Goal: Information Seeking & Learning: Understand process/instructions

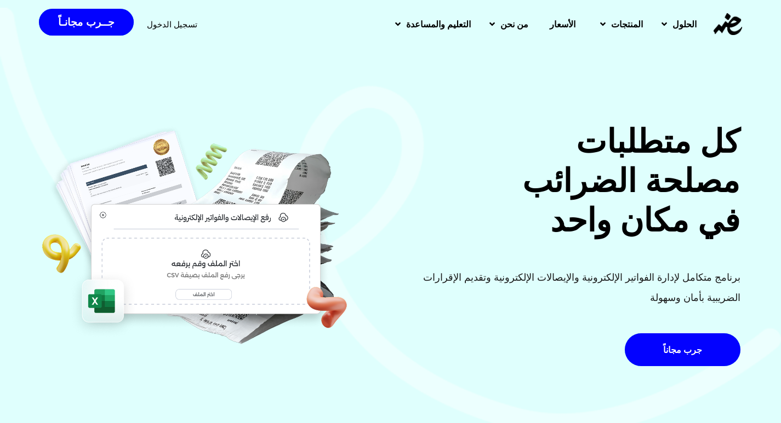
click at [552, 22] on span "الأسعار" at bounding box center [562, 24] width 26 height 13
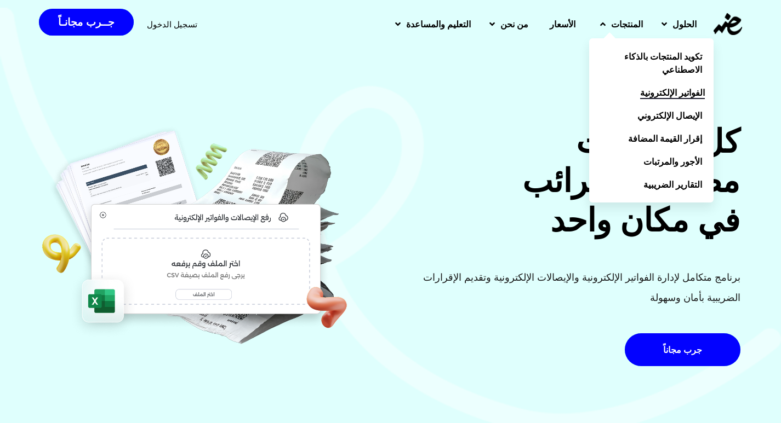
click at [645, 94] on span "الفواتير الإلكترونية" at bounding box center [672, 92] width 65 height 13
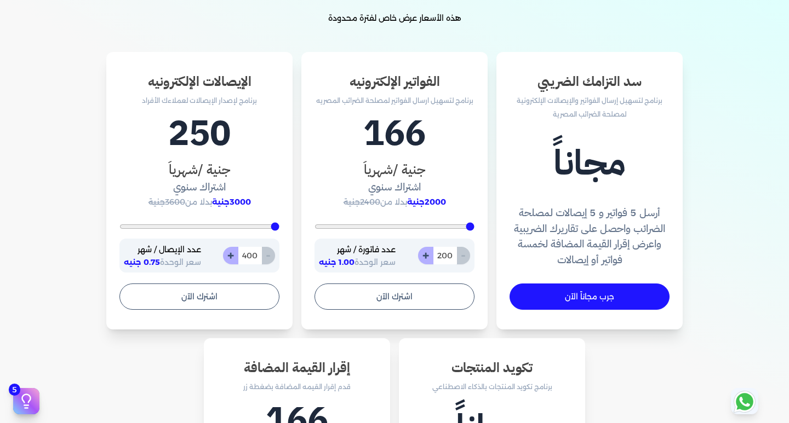
scroll to position [383, 0]
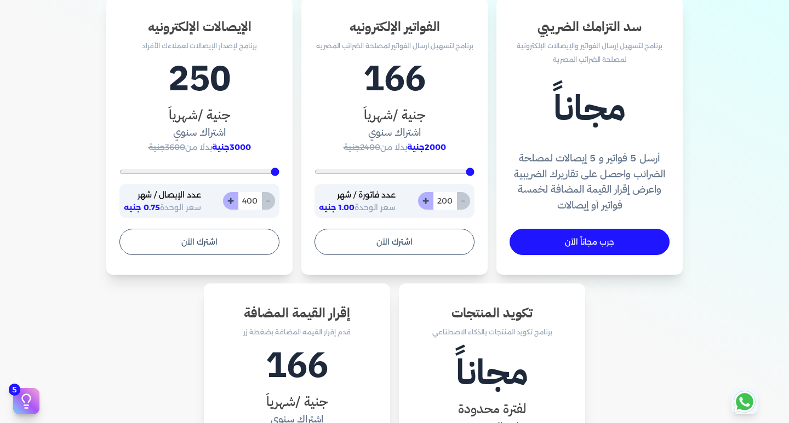
type input "1330"
type input "1365"
type input "1591"
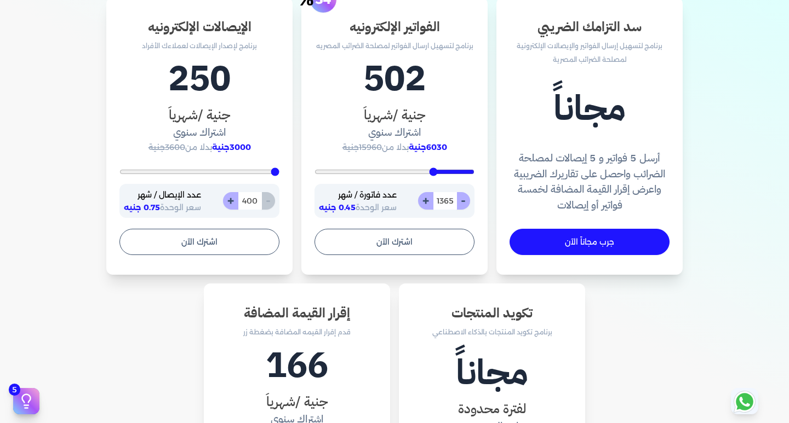
type input "1591"
type input "1696"
type input "1800"
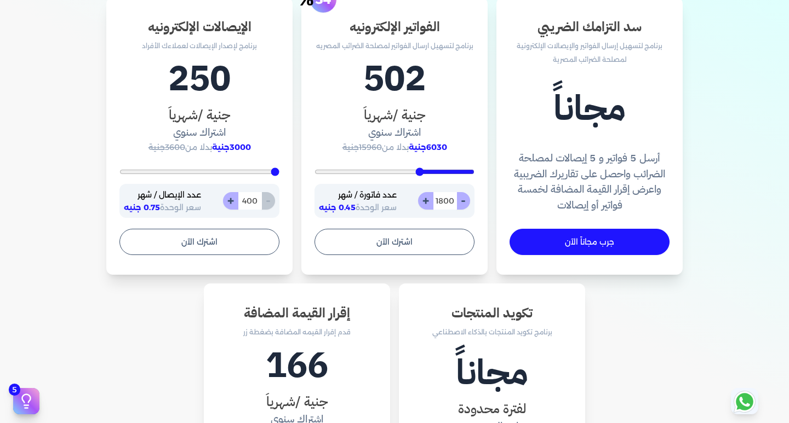
type input "1922"
type input "2096"
type input "2183"
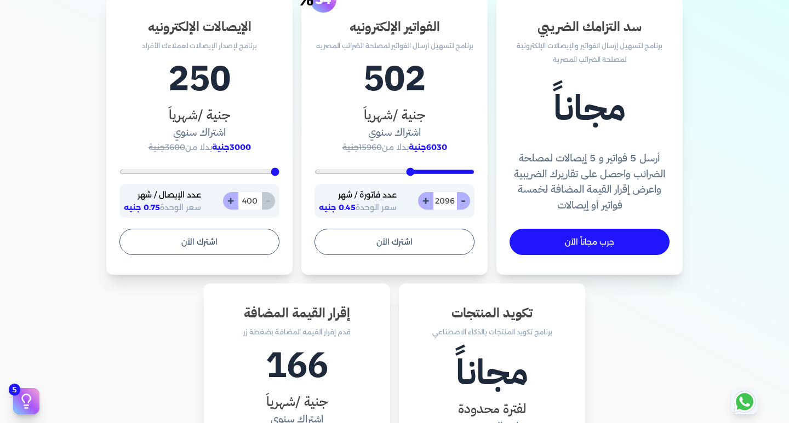
type input "2183"
type input "2304"
type input "2391"
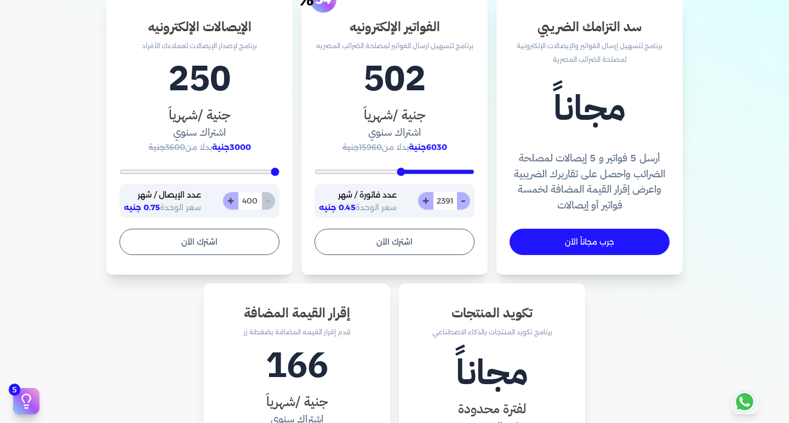
type input "2548"
type input "2600"
type input "2652"
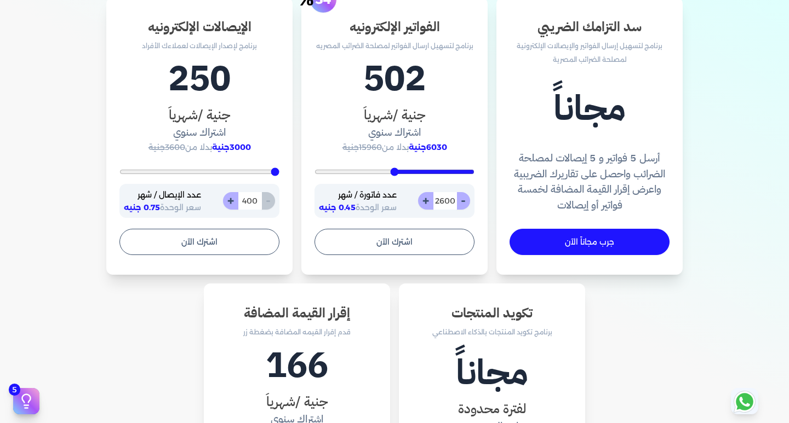
type input "2652"
type input "2687"
type input "2774"
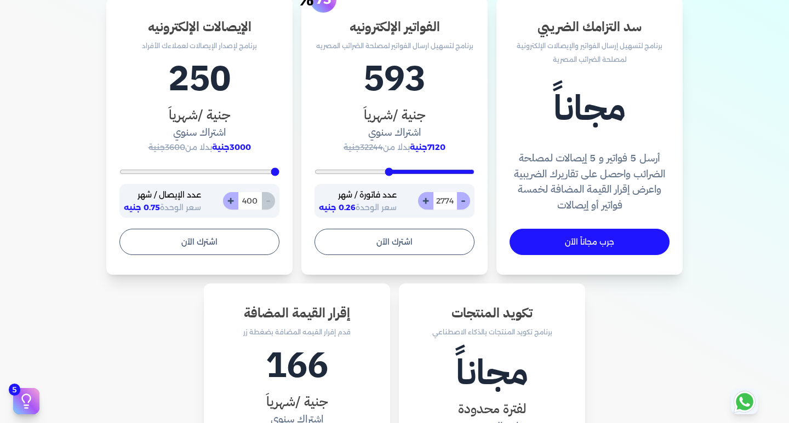
type input "2843"
type input "2896"
type input "3017"
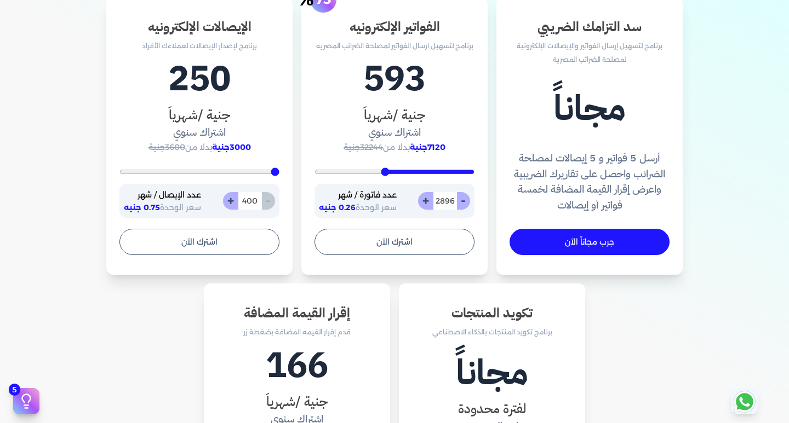
type input "3017"
type input "3087"
type input "3174"
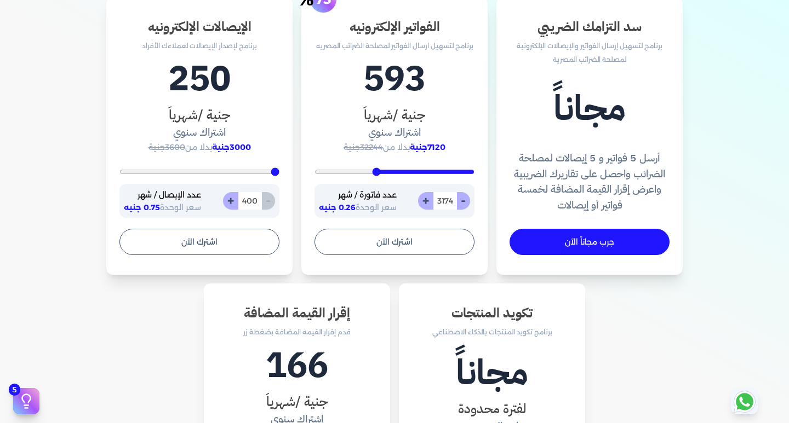
type input "3226"
type input "3348"
type input "3452"
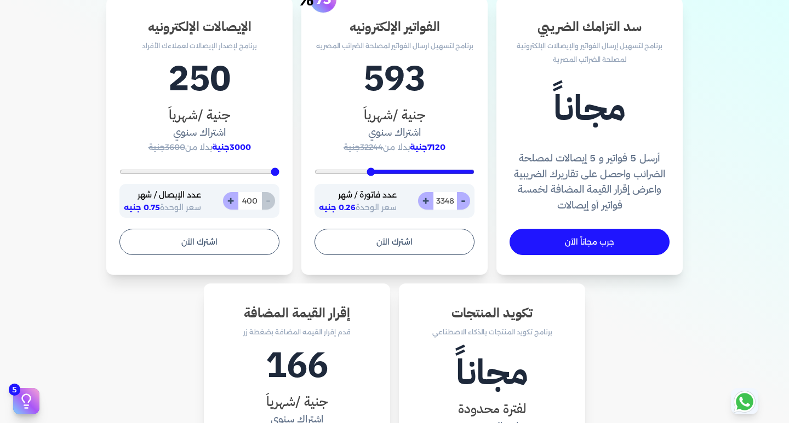
type input "3452"
type input "3487"
type input "3557"
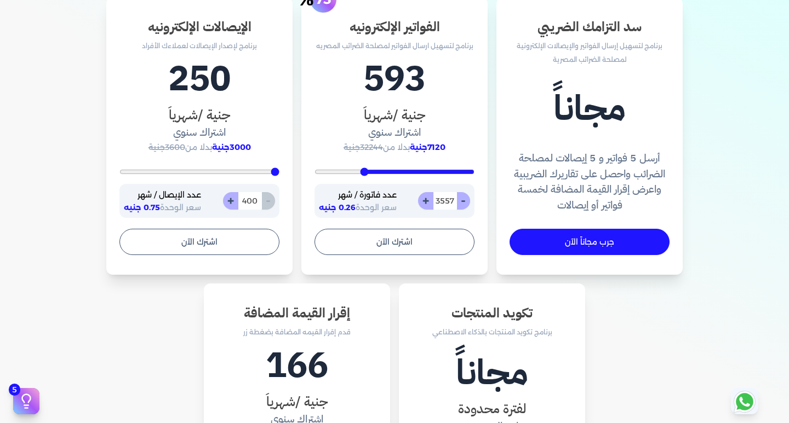
type input "3626"
type input "3643"
type input "3678"
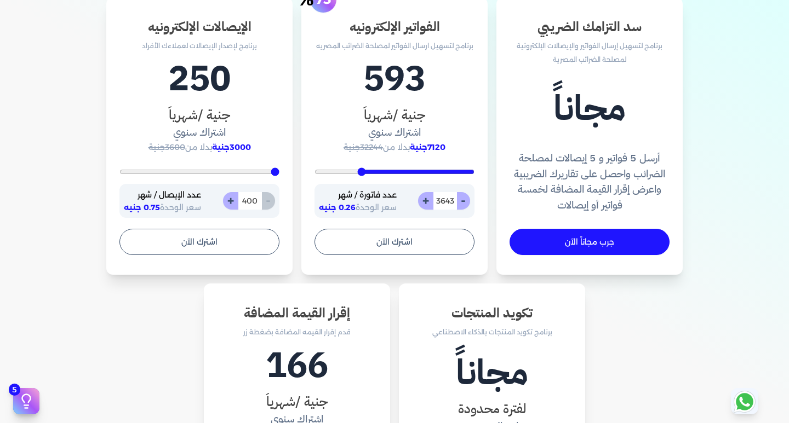
type input "3678"
type input "3800"
type input "3922"
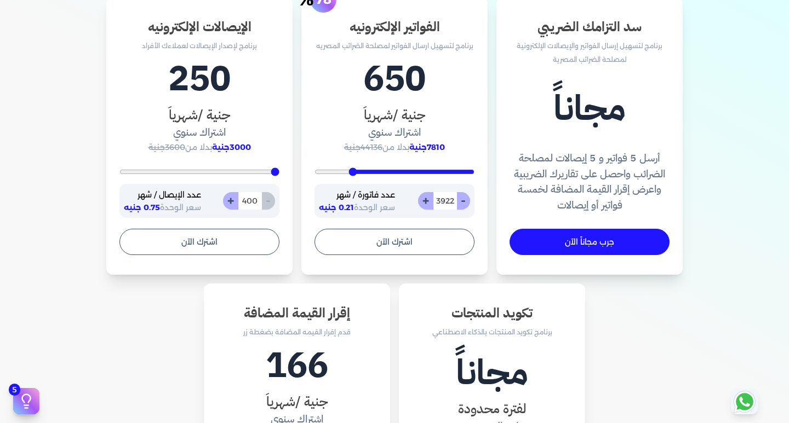
type input "4009"
type input "4148"
type input "4409"
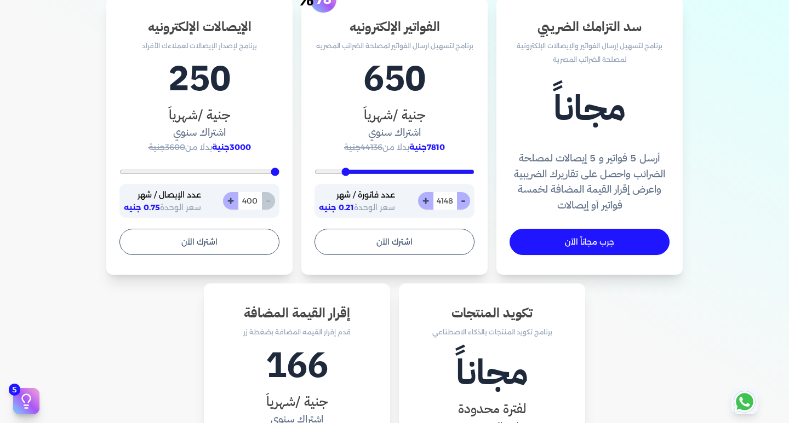
type input "4409"
type input "4548"
type input "4670"
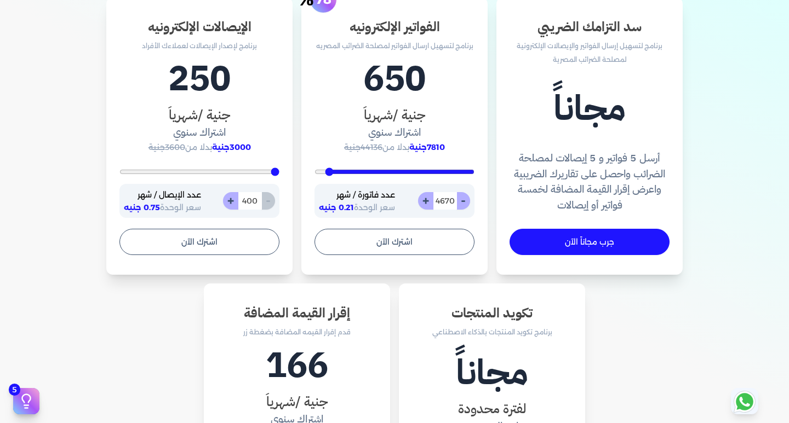
type input "4791"
type input "4983"
type input "5000"
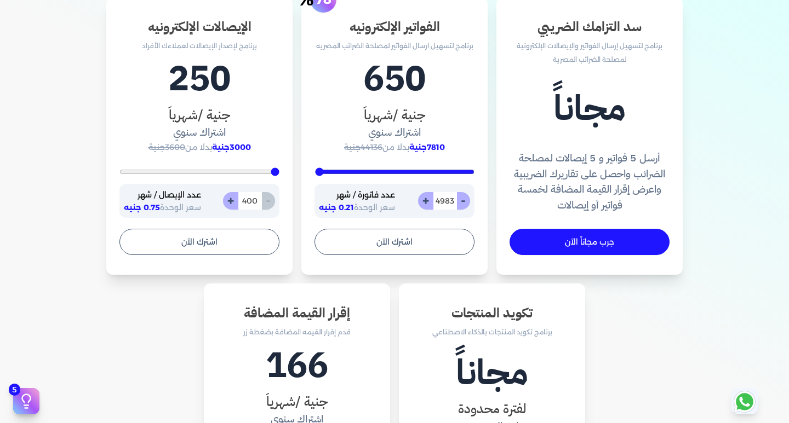
type input "5000"
drag, startPoint x: 437, startPoint y: 171, endPoint x: 307, endPoint y: 170, distance: 129.8
click at [314, 170] on input "range" at bounding box center [394, 172] width 160 height 4
type input "4948"
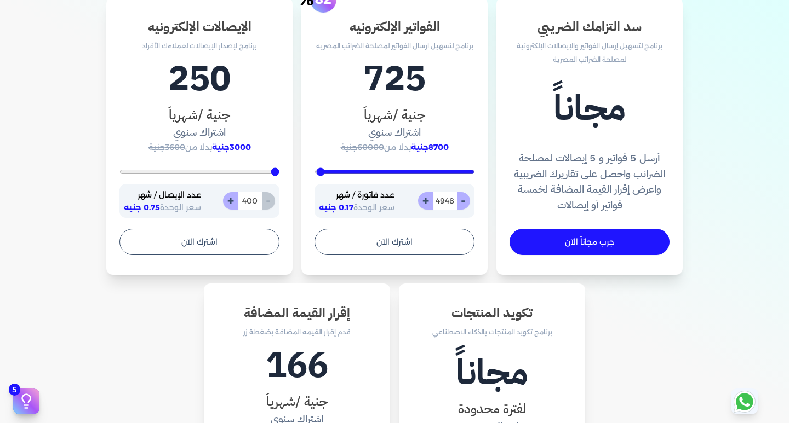
type input "4896"
type input "4670"
type input "4583"
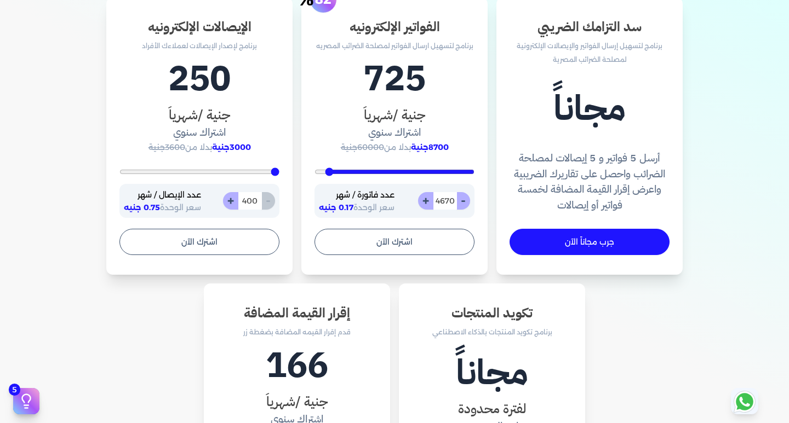
type input "4583"
type input "4513"
type input "4496"
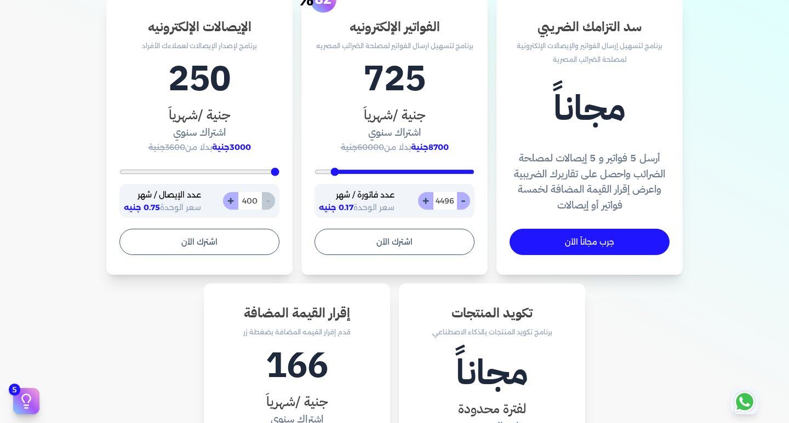
type input "4357"
type input "4322"
type input "4235"
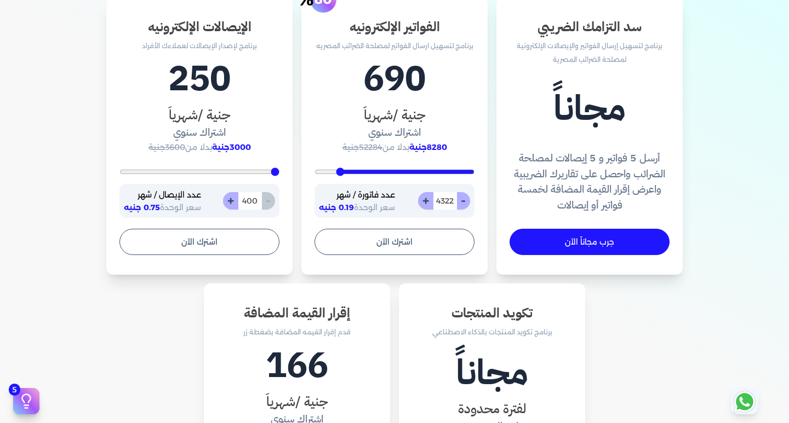
type input "4235"
type input "4200"
type input "4183"
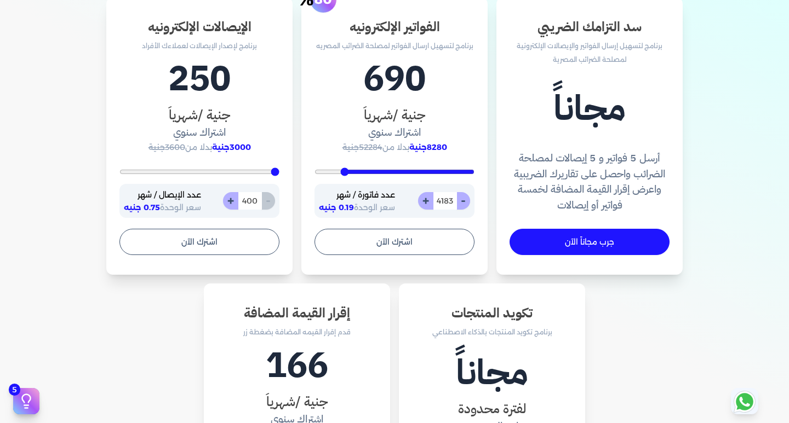
type input "4130"
type input "4026"
type input "3974"
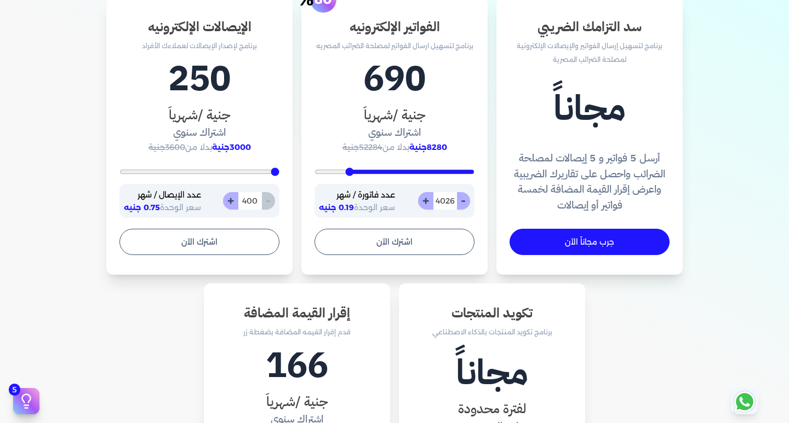
type input "3974"
type input "3922"
type input "3852"
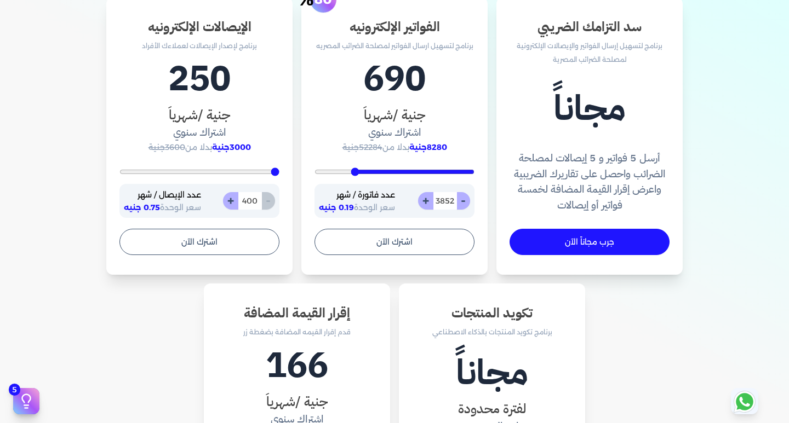
type input "3748"
type input "3696"
type input "3643"
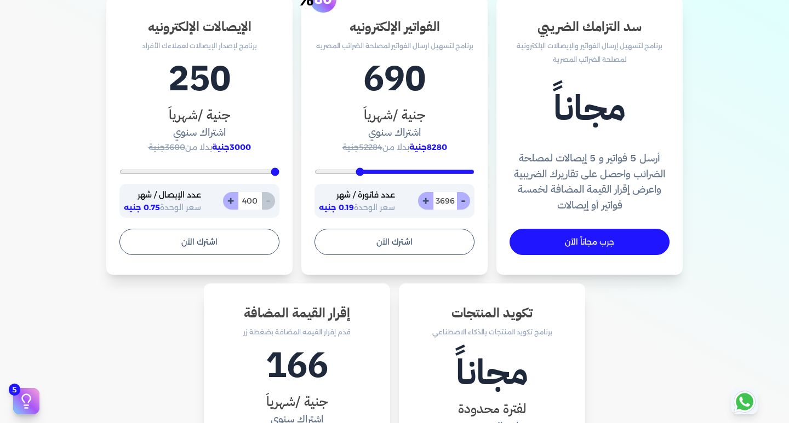
type input "3643"
type input "3522"
type input "3452"
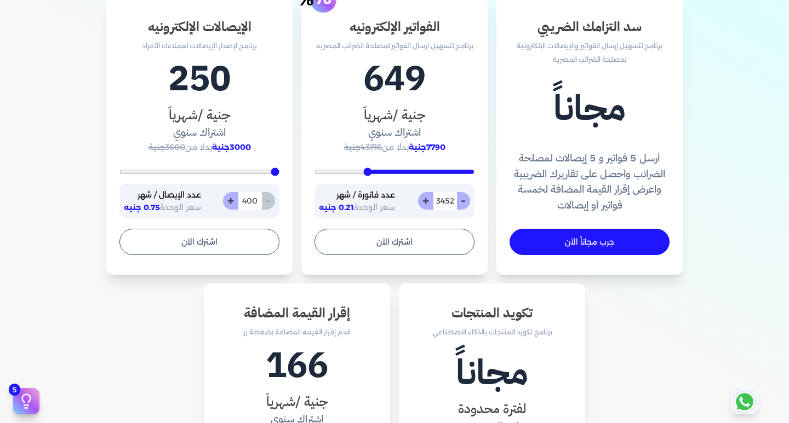
type input "3400"
type input "3330"
type input "3209"
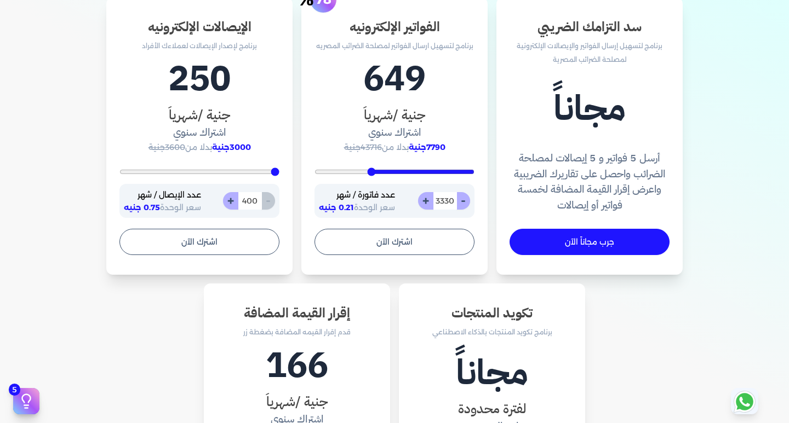
type input "3209"
type input "3174"
type input "3139"
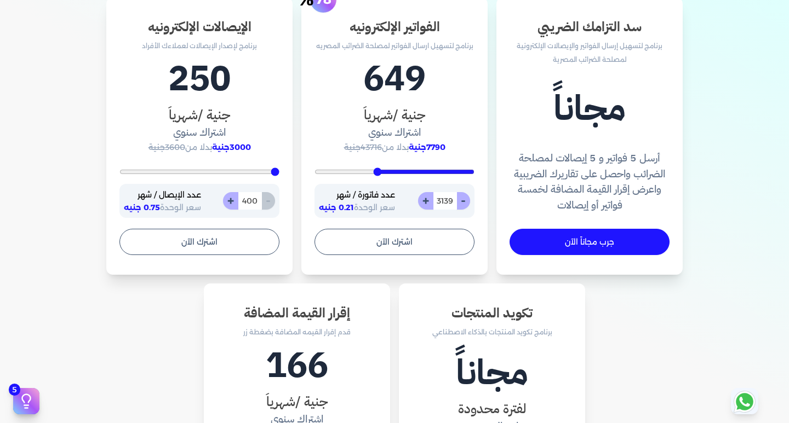
type input "3087"
type input "3052"
type input "3017"
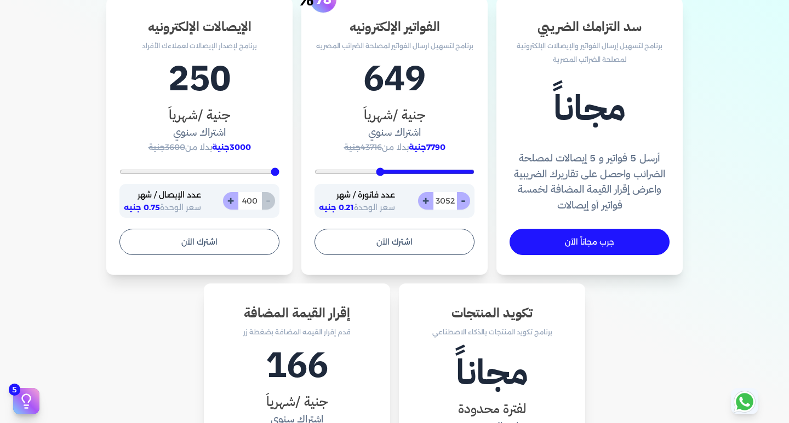
type input "3017"
type input "3000"
type input "2965"
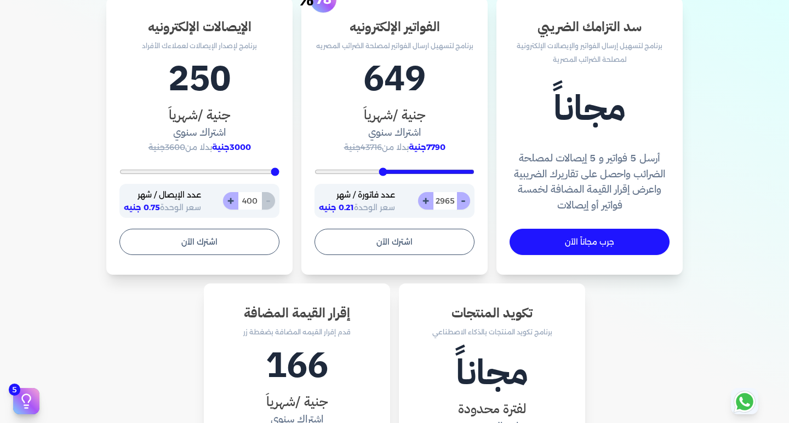
type input "2930"
type input "2896"
type input "2809"
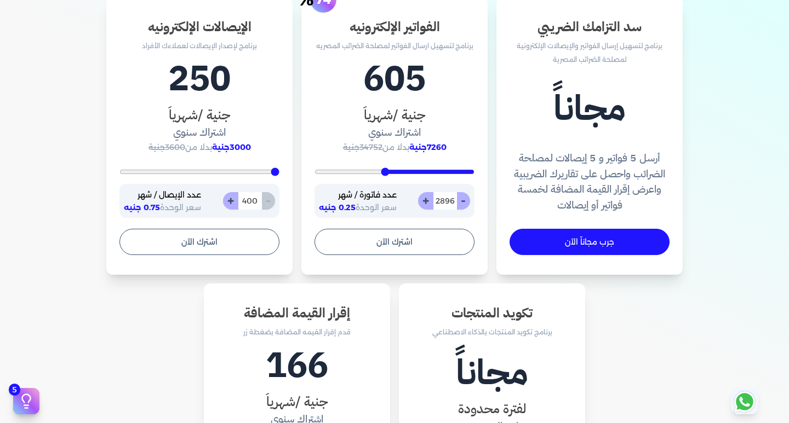
type input "2809"
type input "2670"
type input "2617"
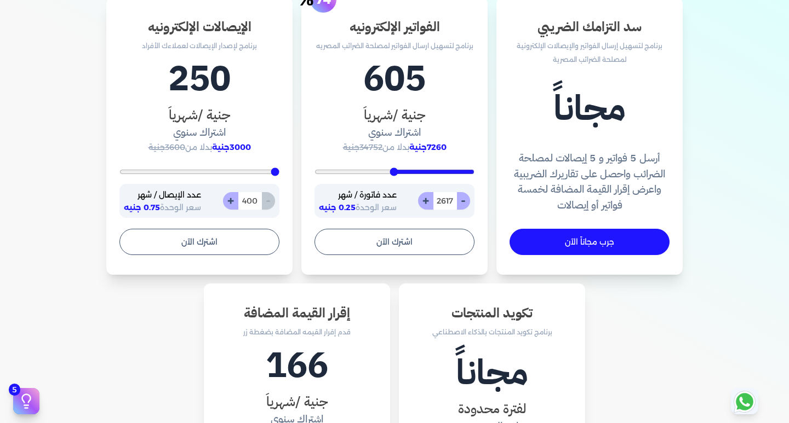
type input "2530"
type input "2478"
type input "2304"
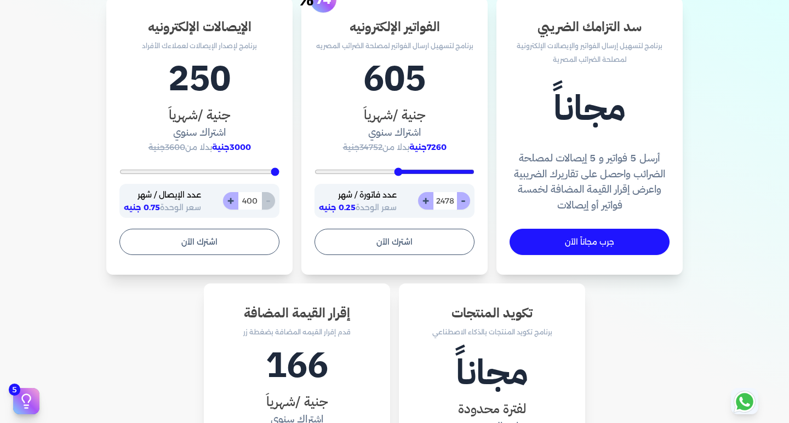
type input "2304"
type input "2217"
type input "2096"
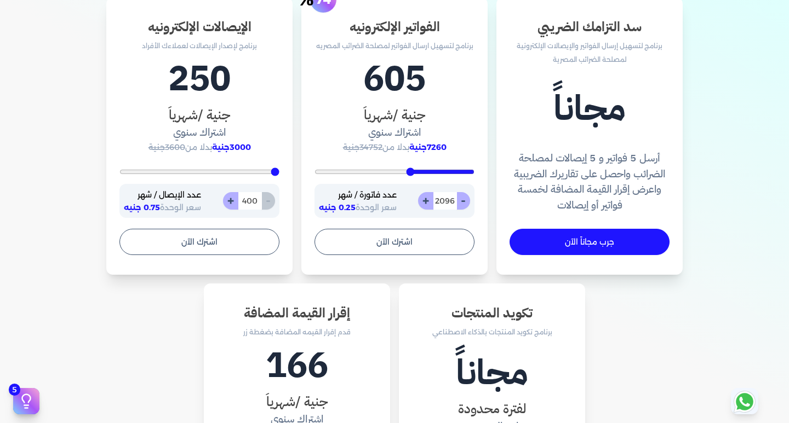
type input "1870"
type input "1748"
type input "1626"
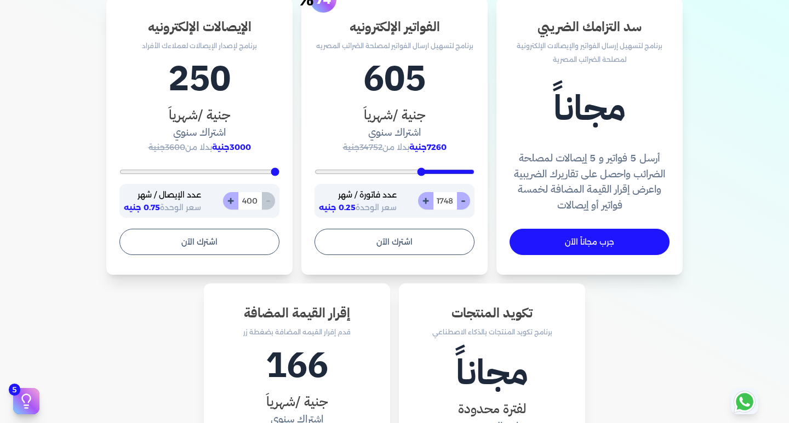
type input "1626"
type input "1504"
type input "1330"
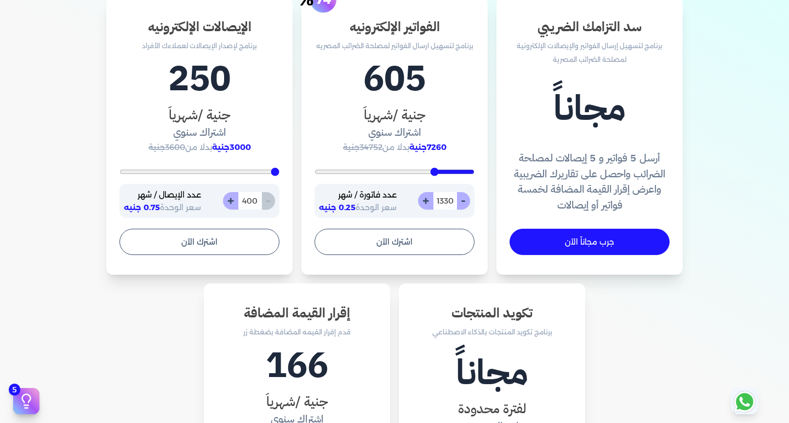
type input "1243"
type input "1104"
type input "896"
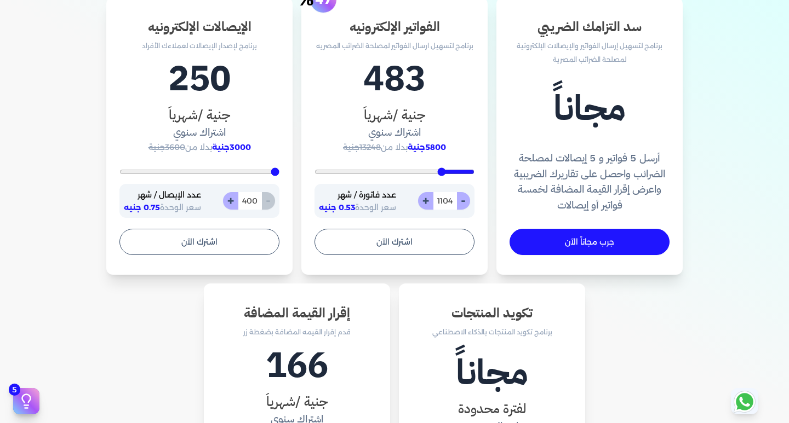
type input "896"
type input "826"
type input "670"
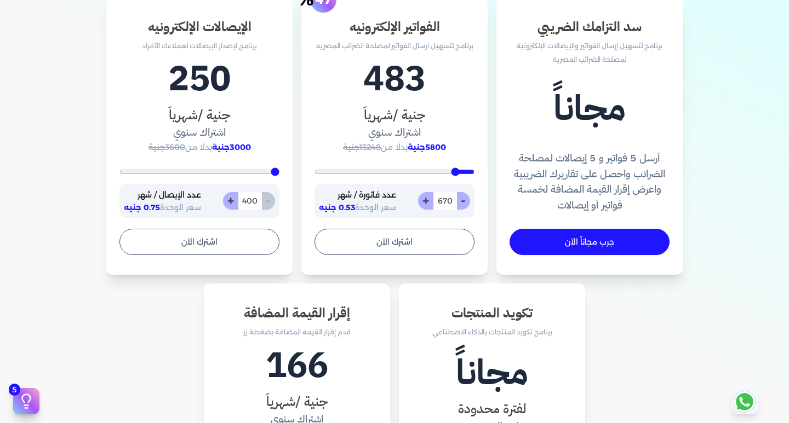
type input "565"
type input "478"
type input "374"
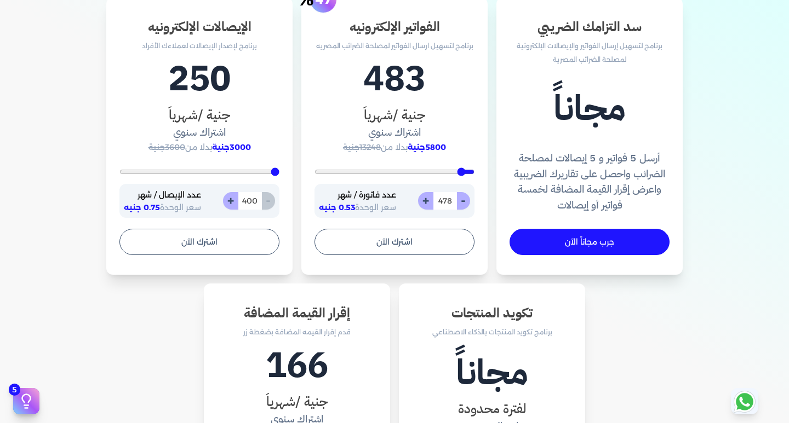
type input "374"
type input "357"
type input "339"
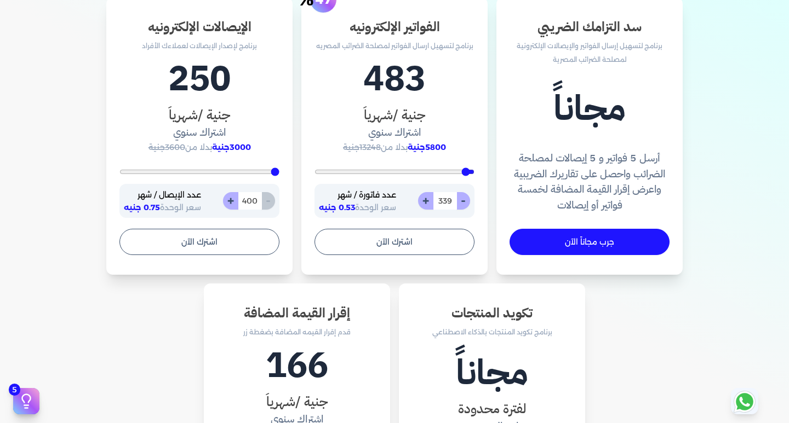
type input "322"
type input "304"
type input "287"
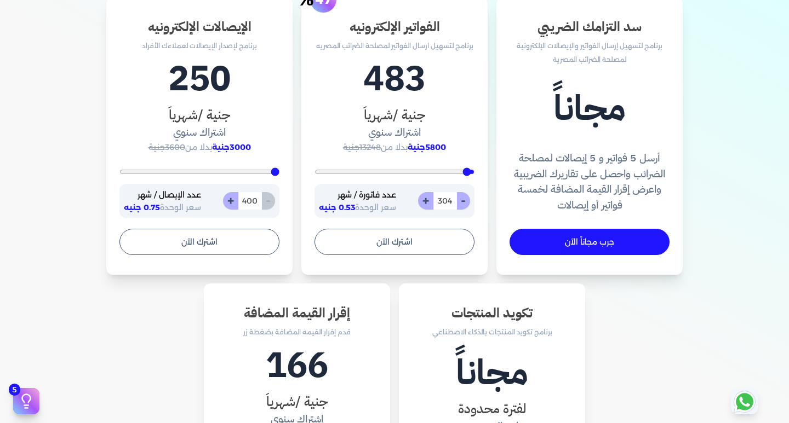
type input "287"
type input "252"
type input "235"
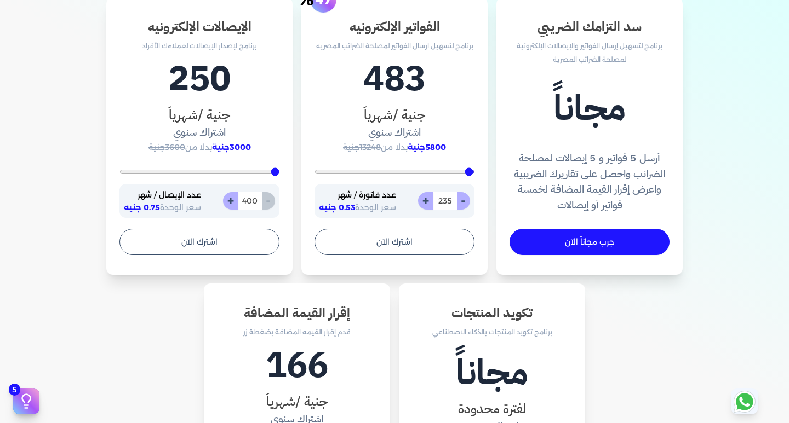
type input "217"
drag, startPoint x: 323, startPoint y: 174, endPoint x: 417, endPoint y: 178, distance: 93.8
click at [417, 174] on input "range" at bounding box center [394, 172] width 160 height 4
drag, startPoint x: 416, startPoint y: 169, endPoint x: 245, endPoint y: 180, distance: 171.8
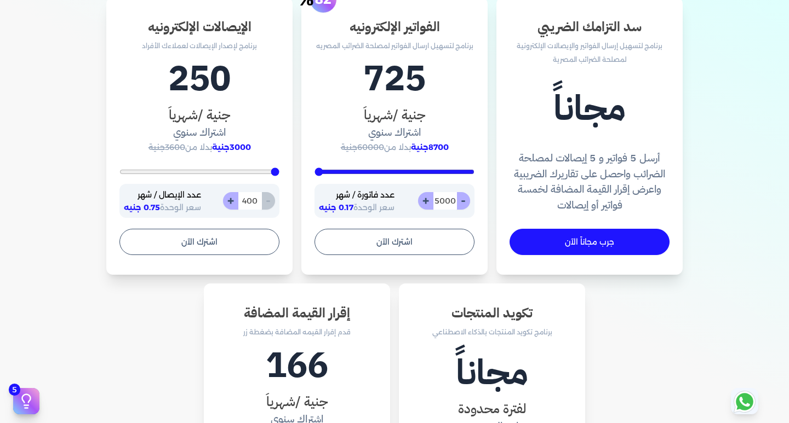
click at [314, 174] on input "range" at bounding box center [394, 172] width 160 height 4
click at [365, 151] on span "60000جنية" at bounding box center [362, 147] width 43 height 10
click at [439, 147] on span "8700جنية" at bounding box center [430, 147] width 38 height 10
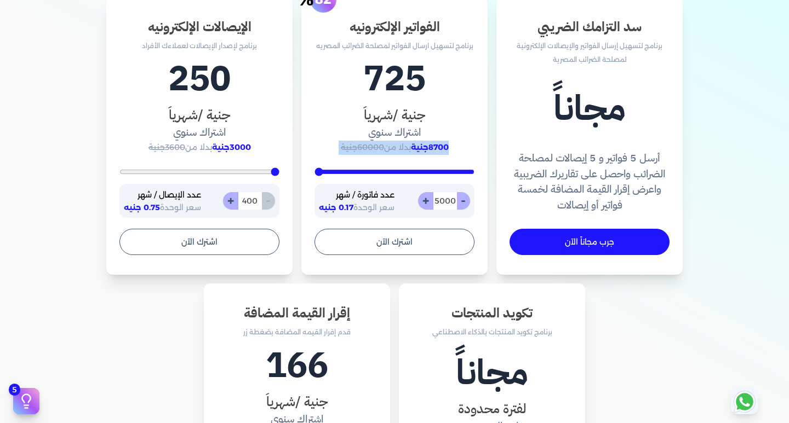
click at [367, 148] on span "60000جنية" at bounding box center [362, 147] width 43 height 10
drag, startPoint x: 367, startPoint y: 148, endPoint x: 378, endPoint y: 148, distance: 11.0
click at [378, 148] on span "60000جنية" at bounding box center [362, 147] width 43 height 10
drag, startPoint x: 362, startPoint y: 147, endPoint x: 376, endPoint y: 144, distance: 14.6
click at [376, 144] on span "60000جنية" at bounding box center [362, 147] width 43 height 10
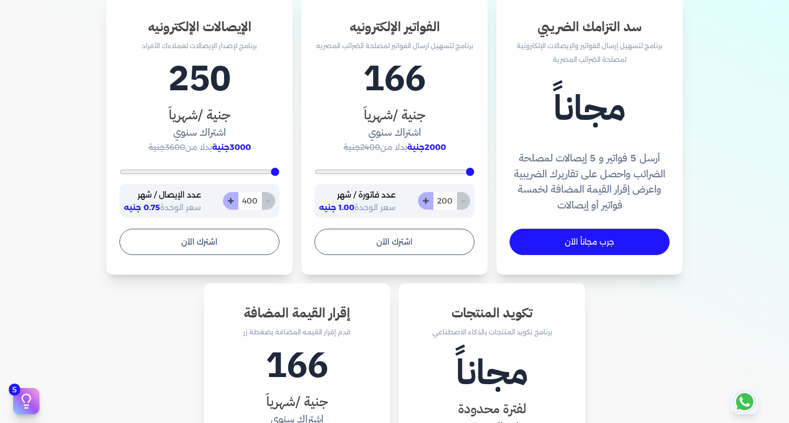
drag, startPoint x: 320, startPoint y: 173, endPoint x: 580, endPoint y: 173, distance: 259.1
click at [474, 173] on input "range" at bounding box center [394, 172] width 160 height 4
drag, startPoint x: 471, startPoint y: 169, endPoint x: 507, endPoint y: 170, distance: 35.6
click at [474, 170] on input "range" at bounding box center [394, 172] width 160 height 4
click at [261, 335] on div "إقرار القيمة المضافة قدم إقرار القيمه المضافة بضغطة زر 166 جنية /شهرياَ اشتراك …" at bounding box center [297, 430] width 186 height 292
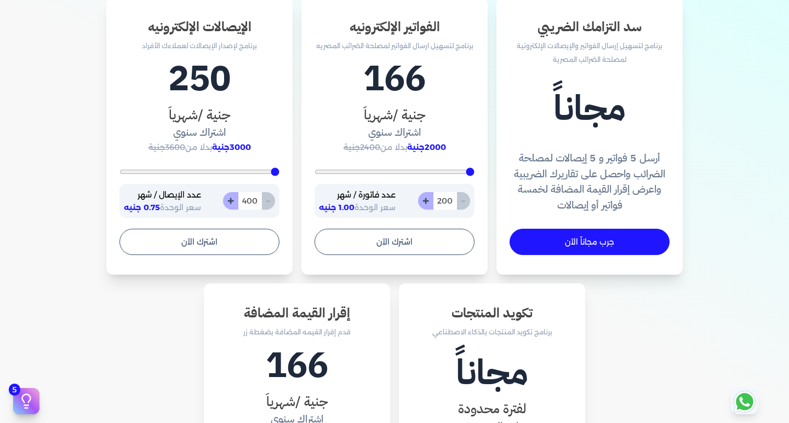
click at [157, 294] on div "سد التزامك الضريبي برنامج لتسهيل إرسال الفواتير والإيصالات الإلكترونية لمصلحة ا…" at bounding box center [395, 286] width 684 height 579
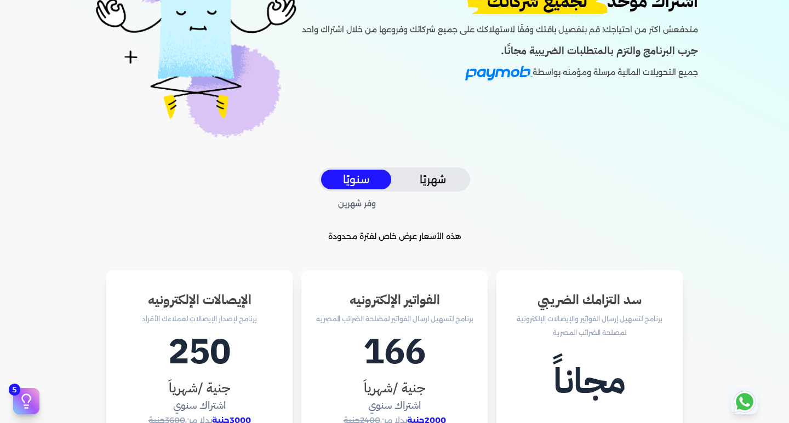
scroll to position [110, 0]
click at [411, 186] on button "شهريًا" at bounding box center [433, 180] width 70 height 20
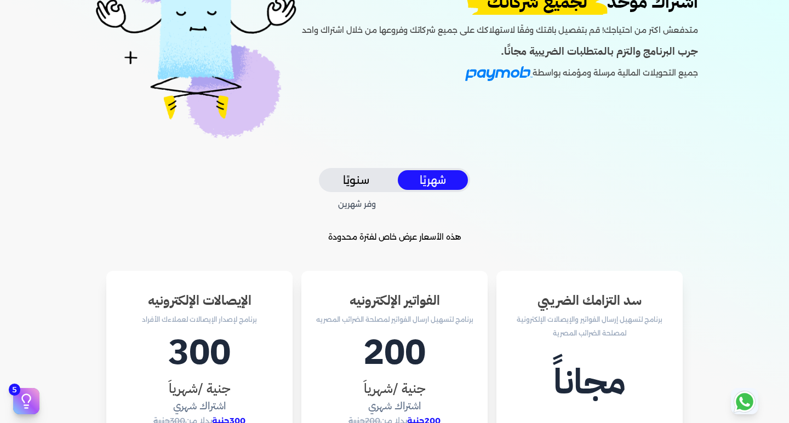
click at [362, 174] on button "سنويًا" at bounding box center [356, 180] width 70 height 20
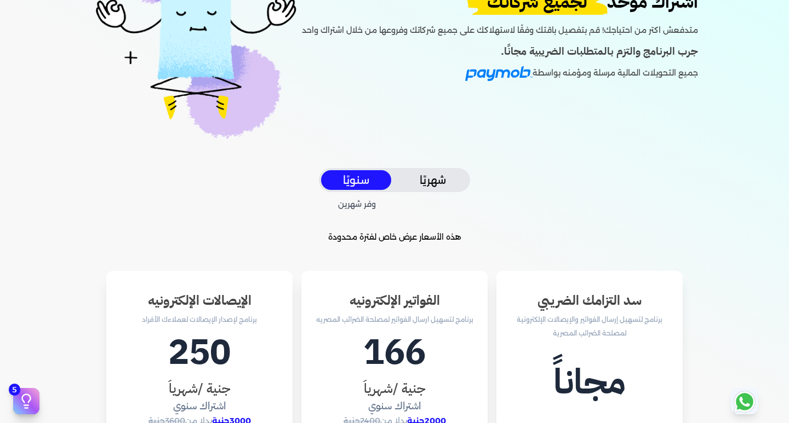
click at [410, 181] on button "شهريًا" at bounding box center [433, 180] width 70 height 20
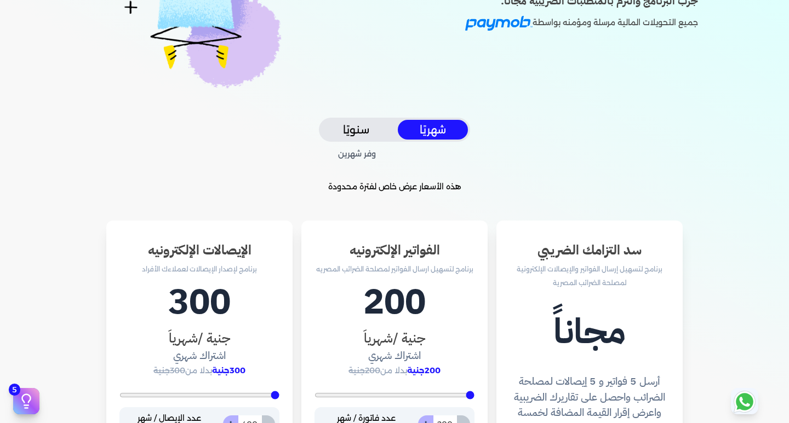
scroll to position [219, 0]
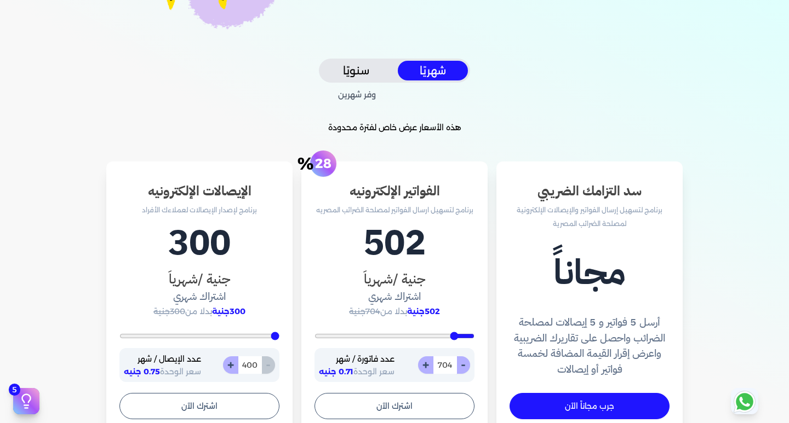
drag, startPoint x: 468, startPoint y: 336, endPoint x: 456, endPoint y: 337, distance: 12.1
click at [456, 337] on input "range" at bounding box center [394, 336] width 160 height 4
click at [326, 160] on span "28" at bounding box center [323, 164] width 16 height 8
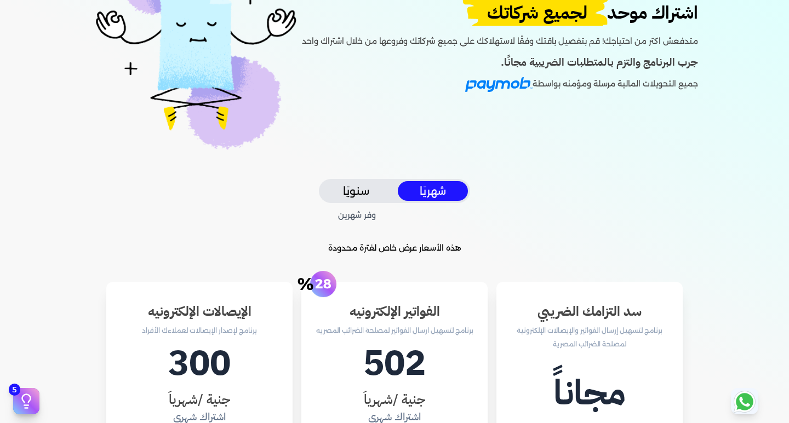
scroll to position [0, 0]
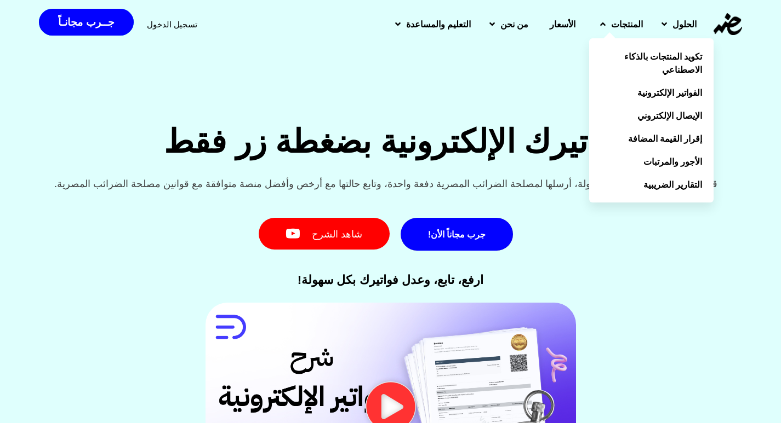
click at [600, 20] on span at bounding box center [602, 24] width 5 height 9
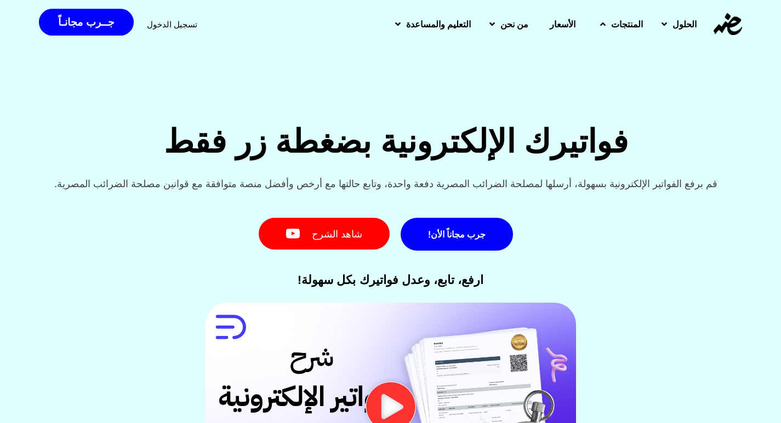
click at [600, 20] on span at bounding box center [602, 24] width 5 height 9
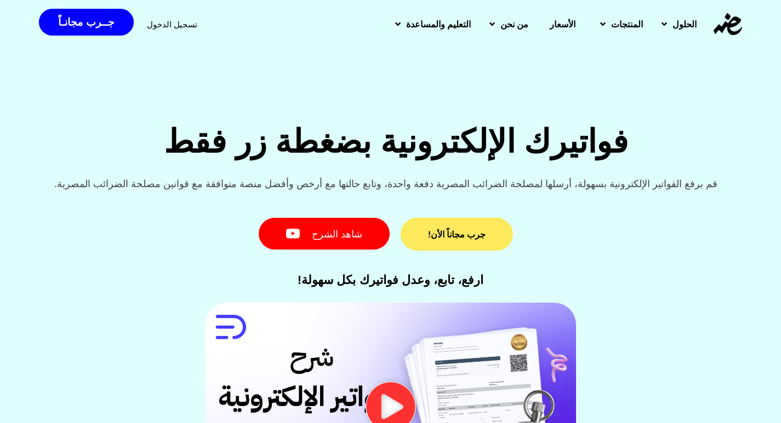
click at [472, 224] on link "جرب مجاناً الأن!" at bounding box center [456, 234] width 112 height 33
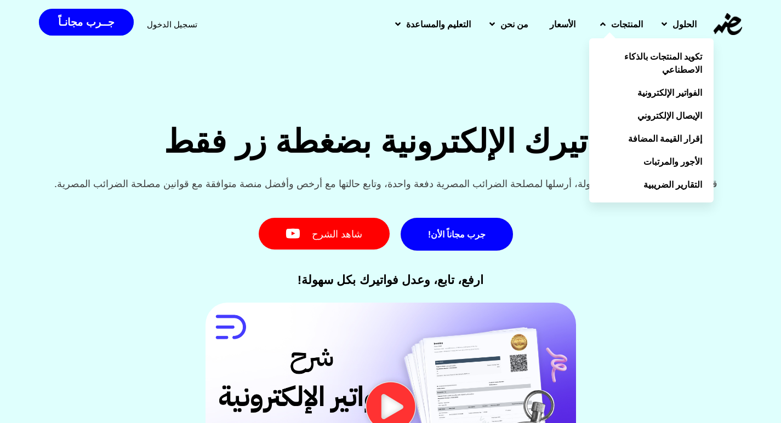
click at [591, 22] on link "المنتجات" at bounding box center [619, 24] width 61 height 28
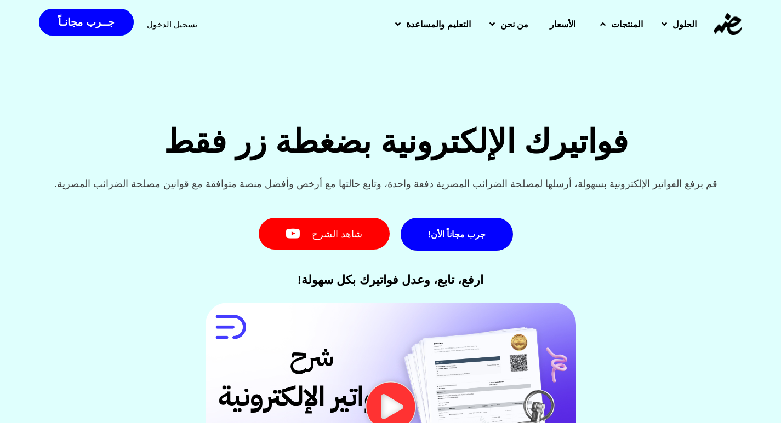
click at [591, 22] on link "المنتجات" at bounding box center [619, 24] width 61 height 28
click at [374, 84] on div "فواتيرك الإلكترونية بضغطة زر فقط قم برفع الفواتير الإلكترونية بسهولة، أرسلها لم…" at bounding box center [390, 270] width 781 height 548
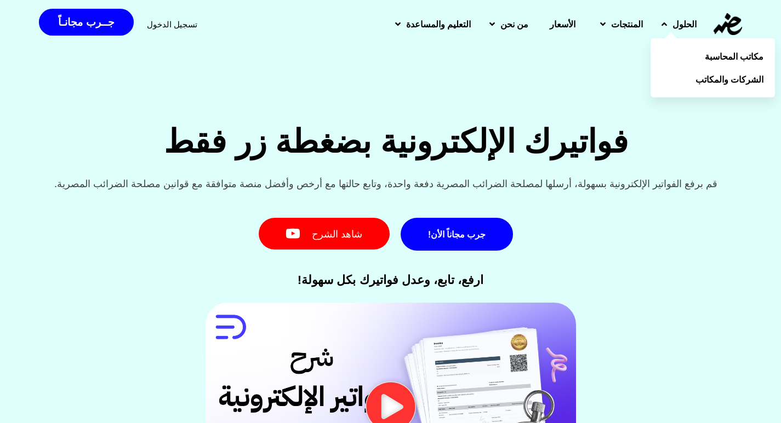
click at [657, 21] on link "الحلول" at bounding box center [677, 24] width 54 height 28
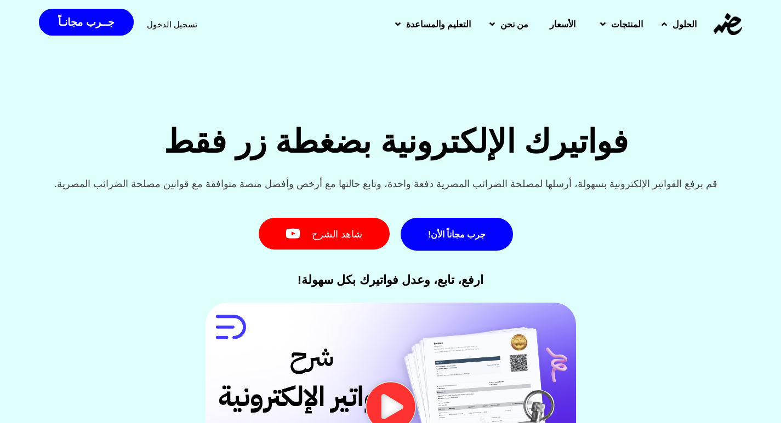
click at [657, 21] on link "الحلول" at bounding box center [677, 24] width 54 height 28
click at [519, 66] on div "فواتيرك الإلكترونية بضغطة زر فقط قم برفع الفواتير الإلكترونية بسهولة، أرسلها لم…" at bounding box center [390, 270] width 781 height 548
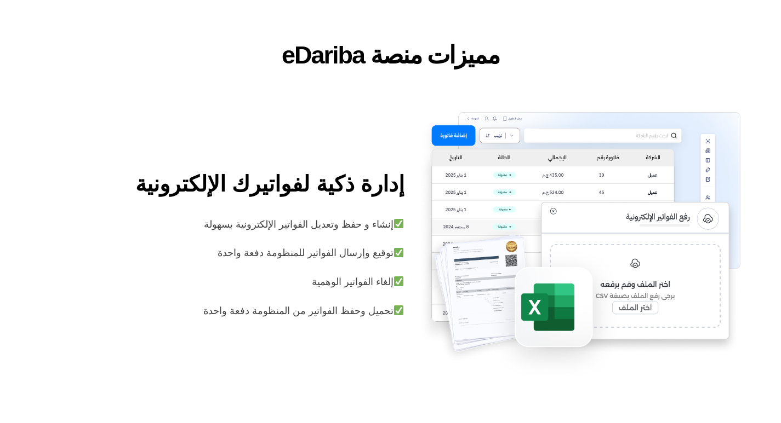
scroll to position [1643, 0]
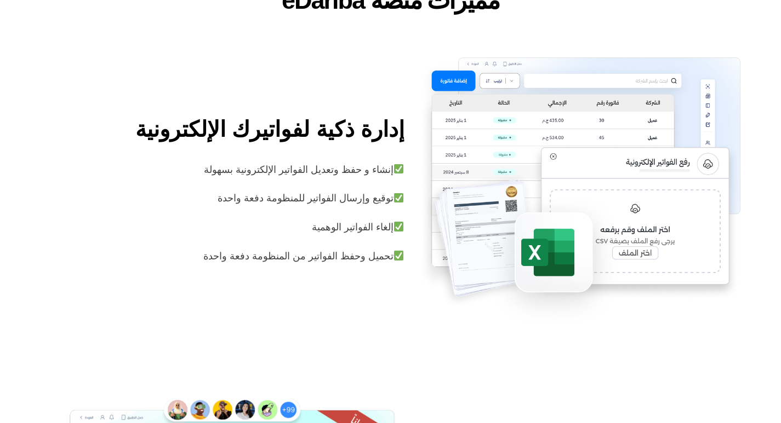
click at [555, 261] on img at bounding box center [578, 193] width 323 height 270
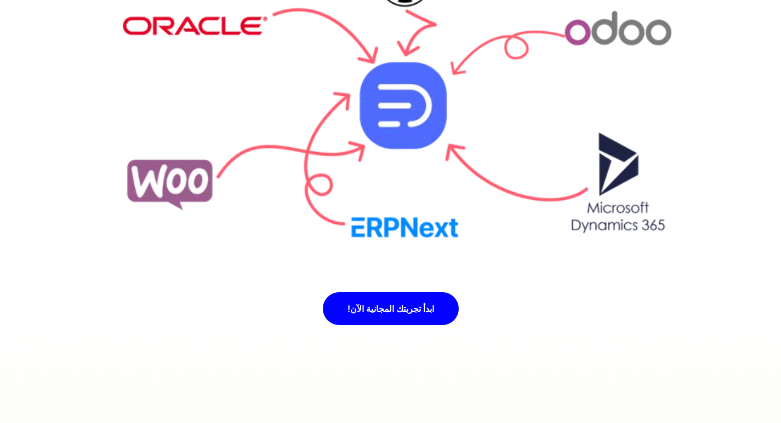
scroll to position [3725, 0]
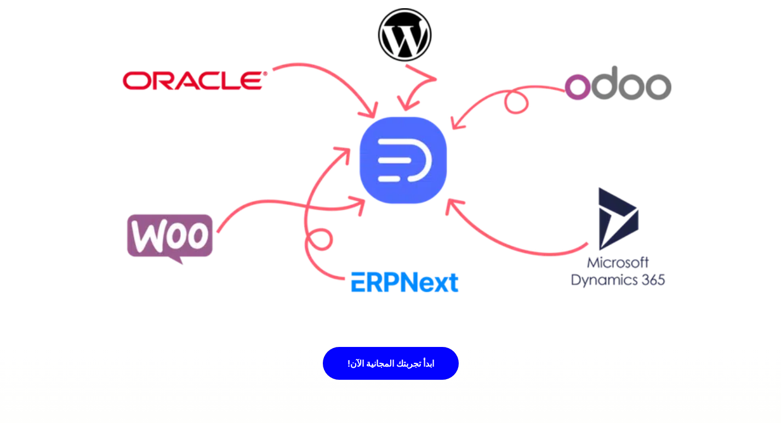
click at [432, 157] on img at bounding box center [390, 150] width 561 height 284
click at [164, 237] on img at bounding box center [390, 150] width 561 height 284
click at [415, 147] on img at bounding box center [390, 150] width 561 height 284
click at [409, 8] on img at bounding box center [390, 150] width 561 height 284
click at [611, 97] on img at bounding box center [390, 150] width 561 height 284
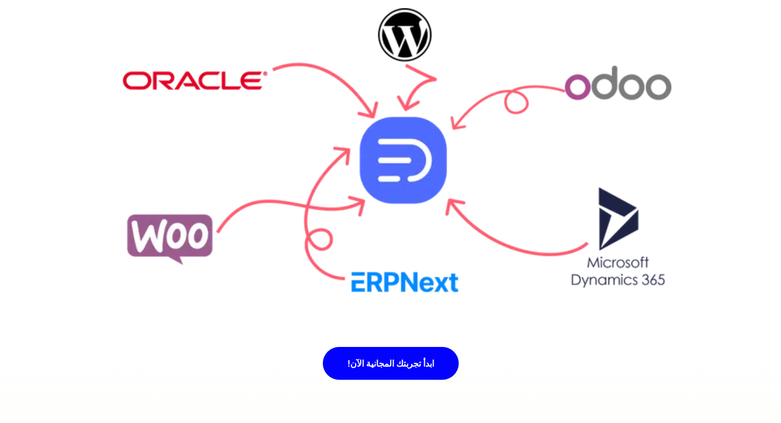
click at [206, 81] on img at bounding box center [390, 150] width 561 height 284
click at [142, 75] on img at bounding box center [390, 150] width 561 height 284
click at [383, 31] on img at bounding box center [390, 150] width 561 height 284
click at [599, 209] on img at bounding box center [390, 150] width 561 height 284
click at [373, 285] on img at bounding box center [390, 150] width 561 height 284
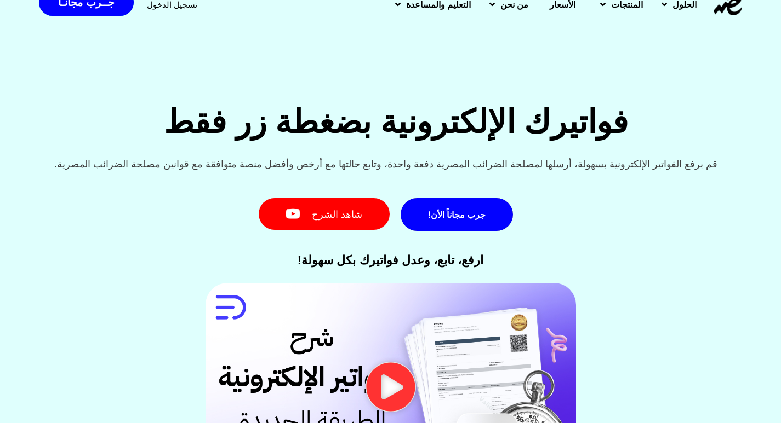
scroll to position [0, 0]
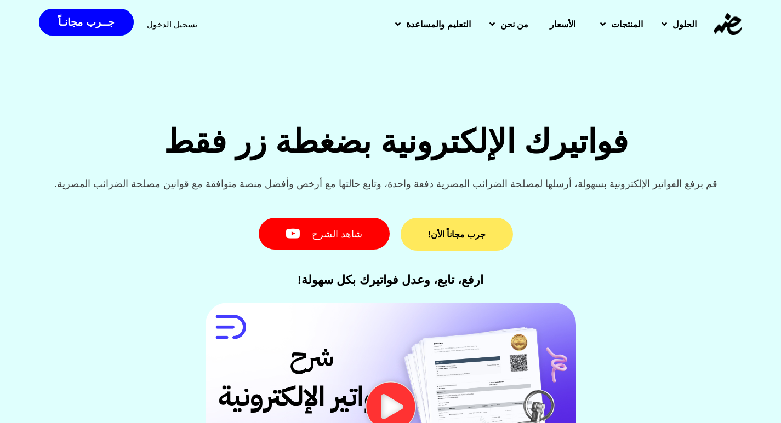
click at [433, 239] on link "جرب مجاناً الأن!" at bounding box center [456, 234] width 112 height 33
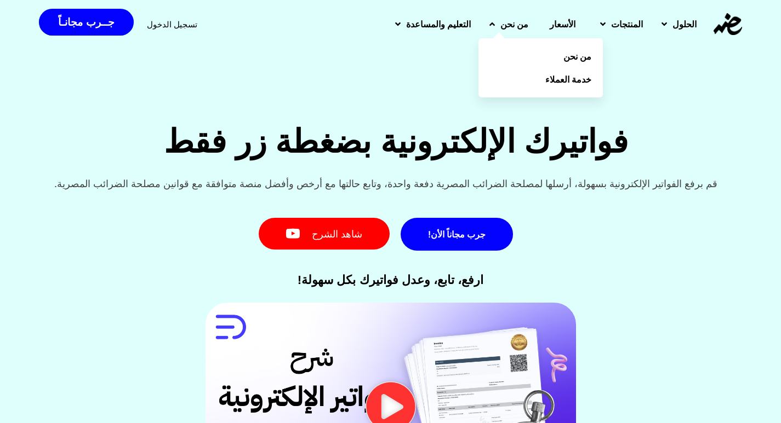
click at [478, 21] on link "من نحن" at bounding box center [507, 24] width 58 height 28
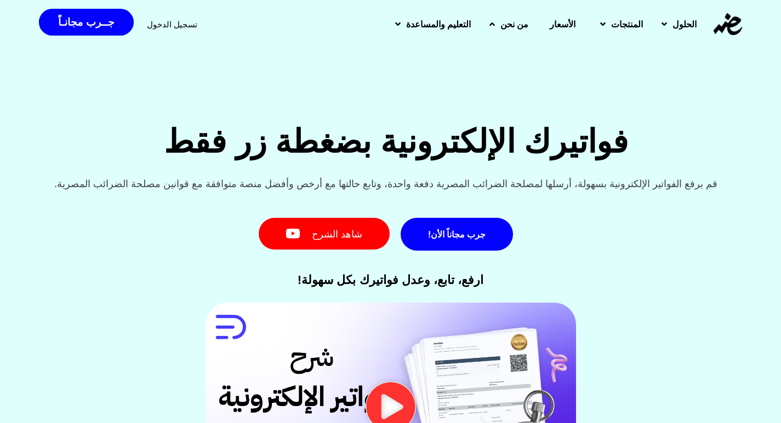
click at [489, 21] on icon at bounding box center [491, 24] width 5 height 9
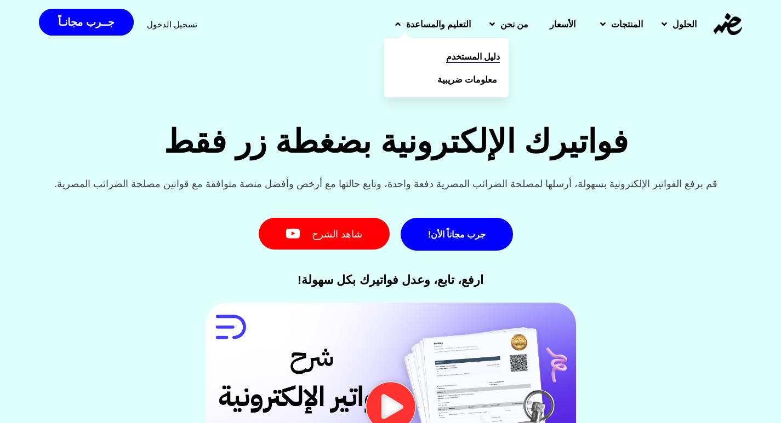
click at [446, 57] on span "دليل المستخدم" at bounding box center [473, 56] width 54 height 13
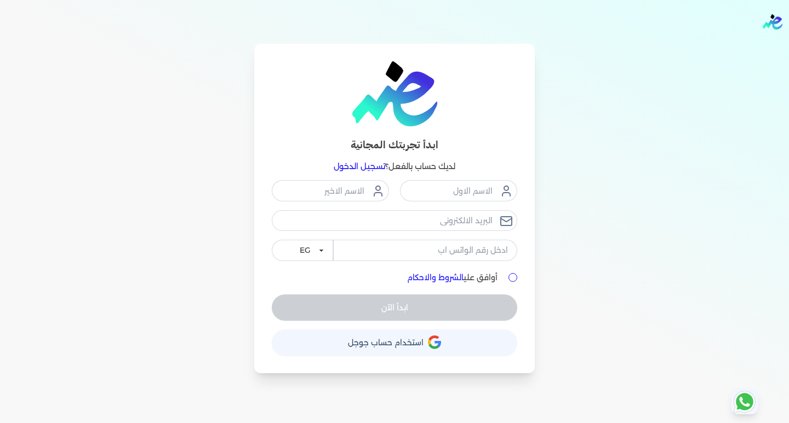
click at [415, 341] on span "استخدام حساب جوجل" at bounding box center [386, 343] width 76 height 8
click at [456, 218] on input "email" at bounding box center [394, 220] width 245 height 21
click at [324, 249] on div "EG KSA" at bounding box center [394, 220] width 245 height 81
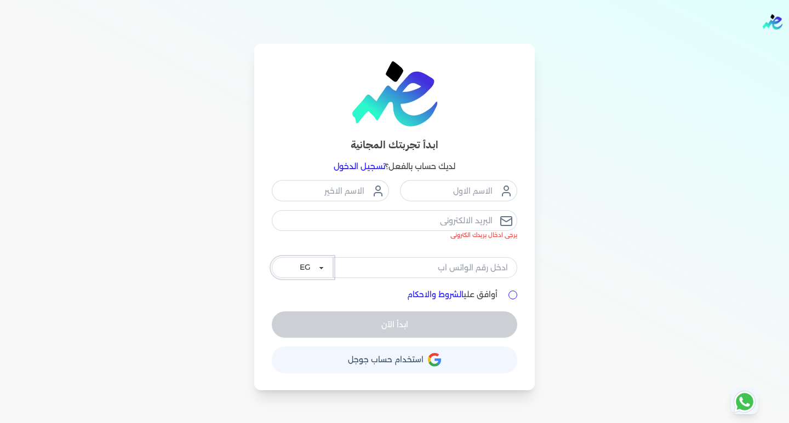
click at [319, 266] on select "EG KSA" at bounding box center [302, 267] width 61 height 21
click at [405, 278] on input "tel" at bounding box center [425, 267] width 184 height 21
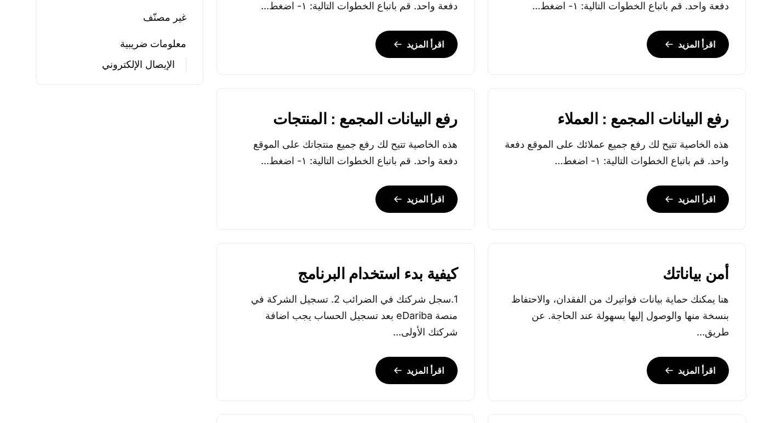
scroll to position [712, 0]
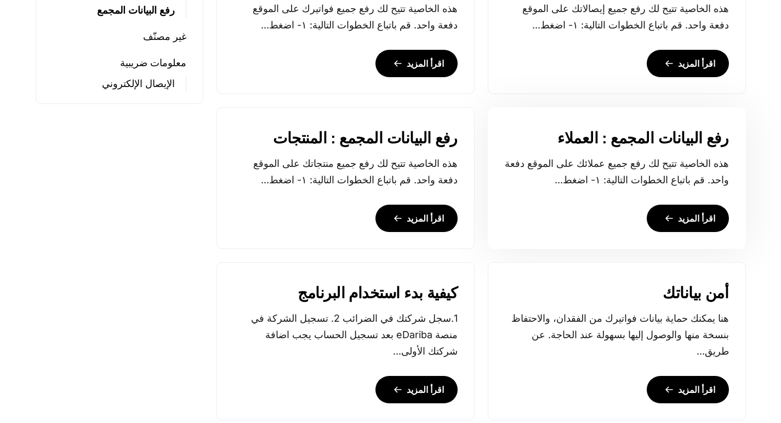
click at [688, 232] on link "اقرأ المزيد" at bounding box center [687, 218] width 82 height 27
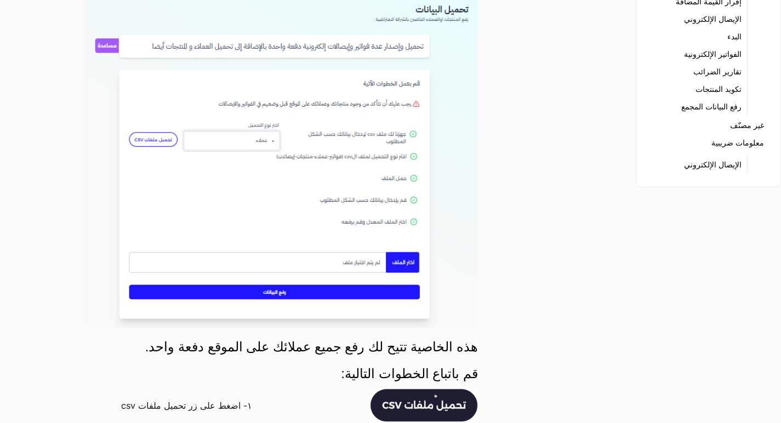
scroll to position [219, 0]
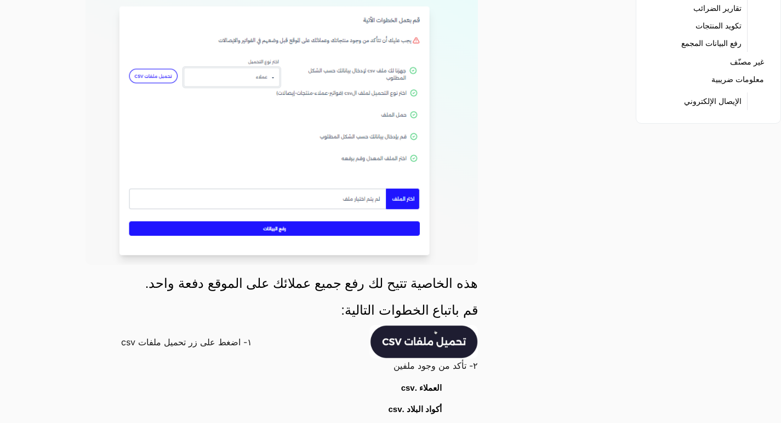
click at [331, 212] on img at bounding box center [281, 99] width 392 height 331
click at [305, 232] on img at bounding box center [281, 99] width 392 height 331
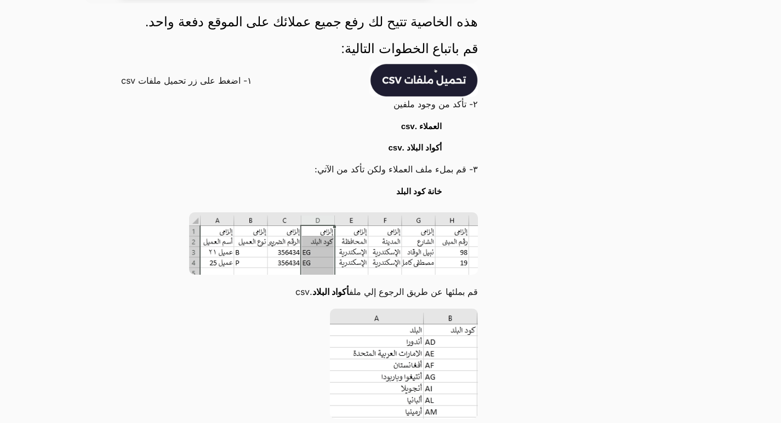
scroll to position [493, 0]
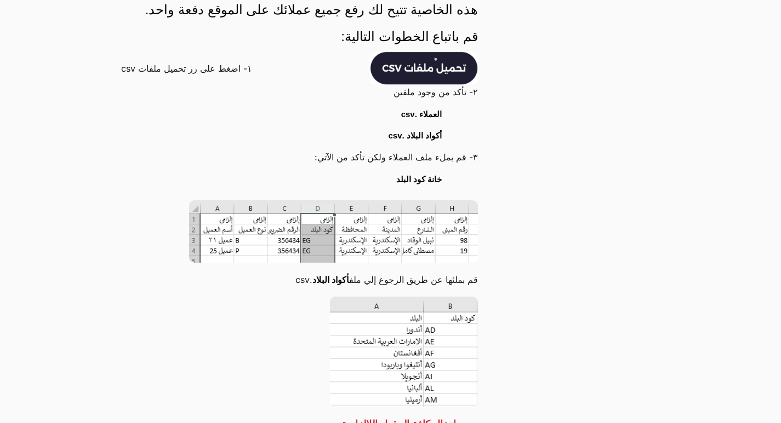
click at [238, 68] on p "١- اضغط على زر تحميل ملفات csv" at bounding box center [186, 68] width 131 height 14
click at [158, 68] on p "١- اضغط على زر تحميل ملفات csv" at bounding box center [186, 68] width 131 height 14
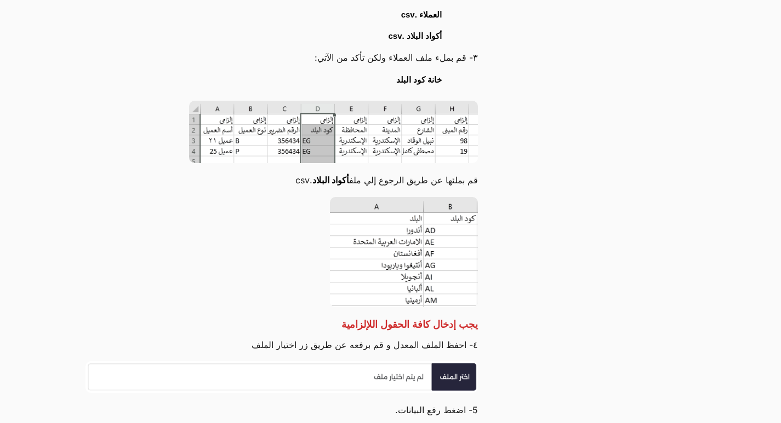
scroll to position [548, 0]
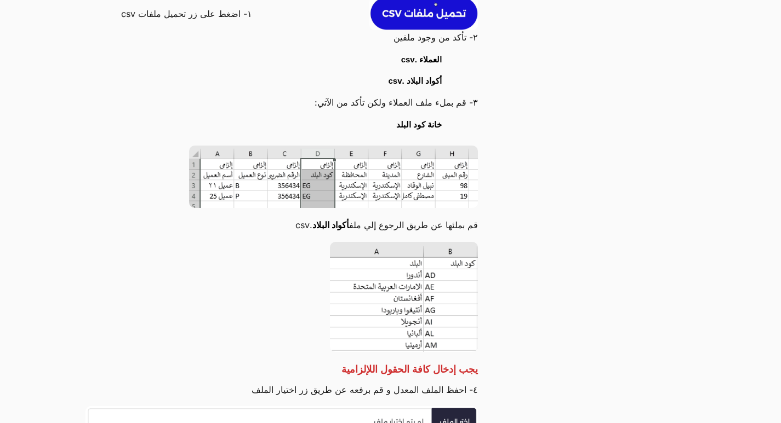
click at [438, 24] on img at bounding box center [423, 13] width 108 height 33
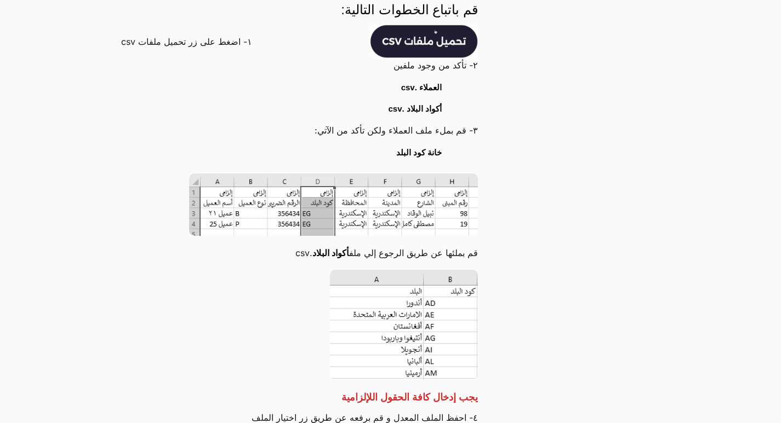
scroll to position [493, 0]
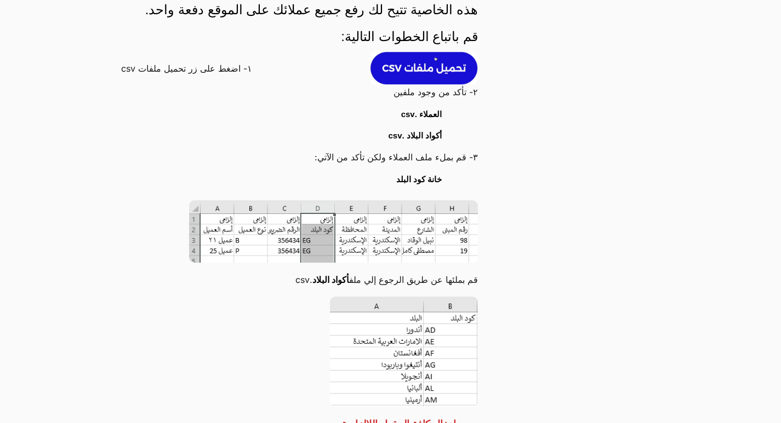
click at [445, 63] on img at bounding box center [423, 67] width 108 height 33
click at [437, 66] on img at bounding box center [423, 67] width 108 height 33
click at [430, 65] on img at bounding box center [423, 67] width 108 height 33
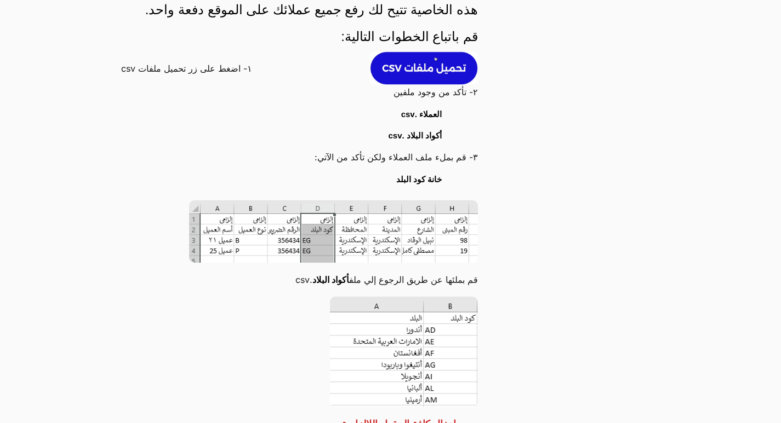
click at [435, 59] on img at bounding box center [423, 67] width 108 height 33
click at [235, 71] on p "١- اضغط على زر تحميل ملفات csv" at bounding box center [186, 68] width 131 height 14
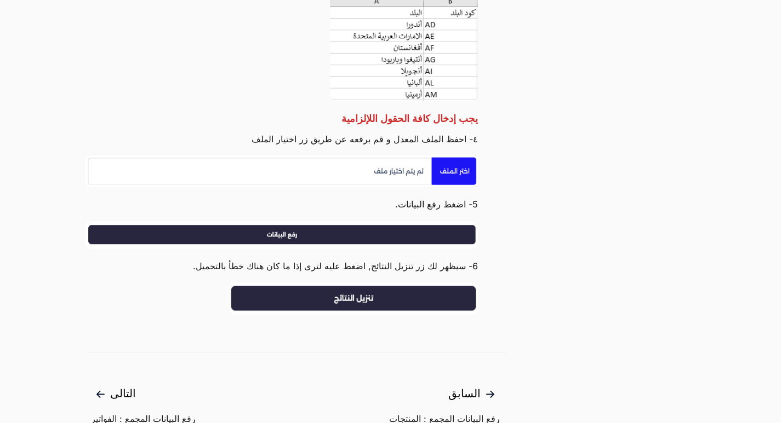
scroll to position [822, 0]
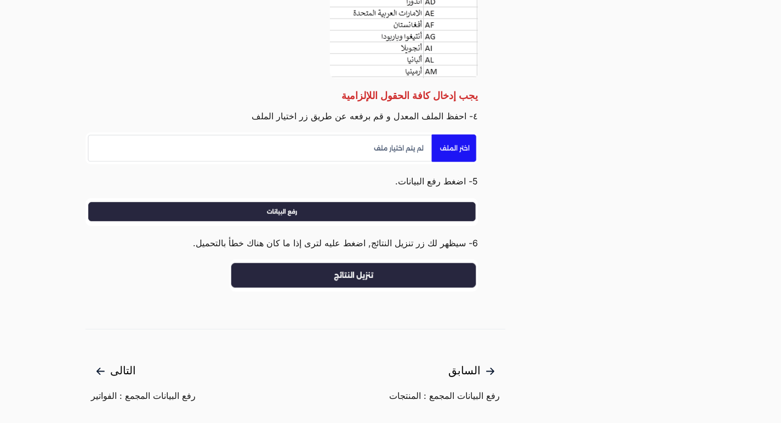
click at [457, 147] on img at bounding box center [281, 149] width 392 height 32
click at [406, 139] on img at bounding box center [281, 149] width 392 height 32
click at [402, 145] on img at bounding box center [281, 149] width 392 height 32
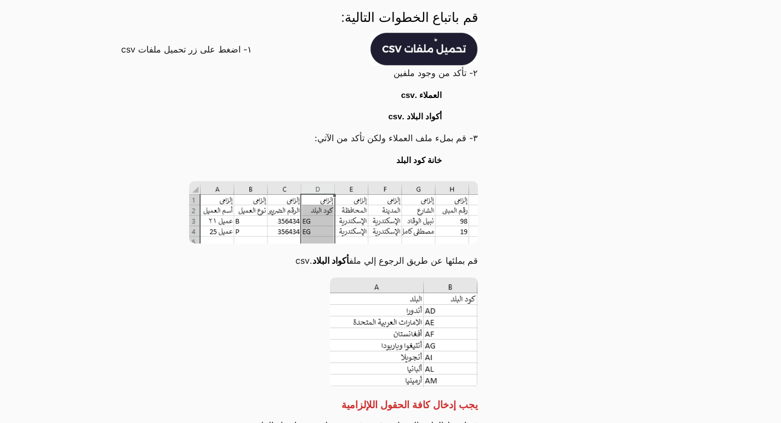
scroll to position [493, 0]
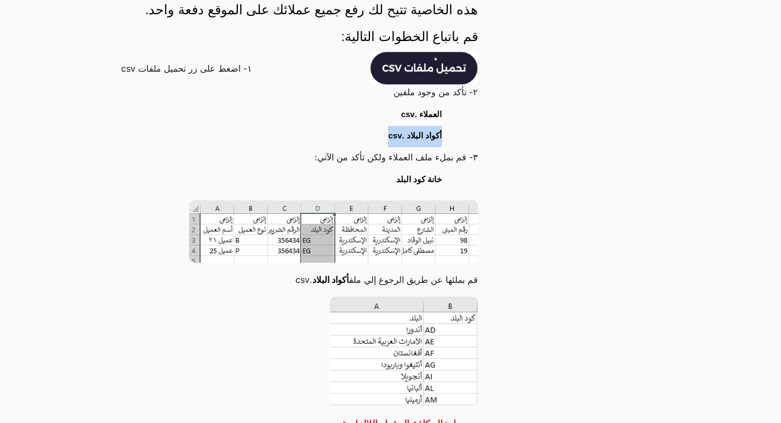
drag, startPoint x: 441, startPoint y: 135, endPoint x: 386, endPoint y: 140, distance: 55.0
click at [386, 140] on li "أكواد البلاد .csv" at bounding box center [275, 136] width 359 height 21
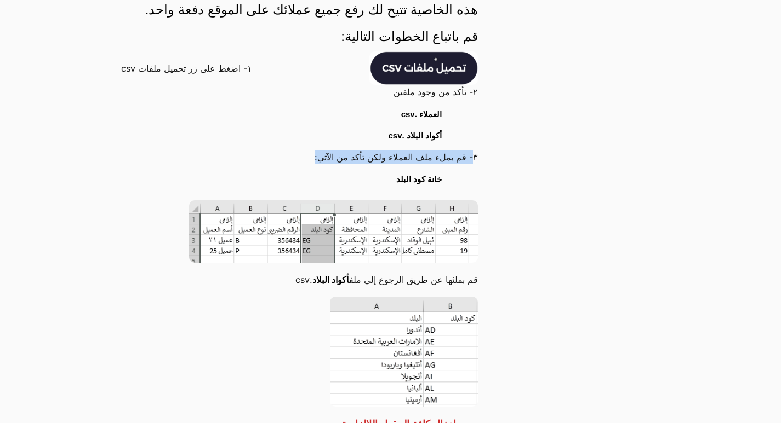
drag, startPoint x: 472, startPoint y: 159, endPoint x: 296, endPoint y: 157, distance: 175.3
click at [296, 157] on p "٣- قم بملء ملف العملاء ولكن تأكد من الآتي:" at bounding box center [281, 157] width 392 height 14
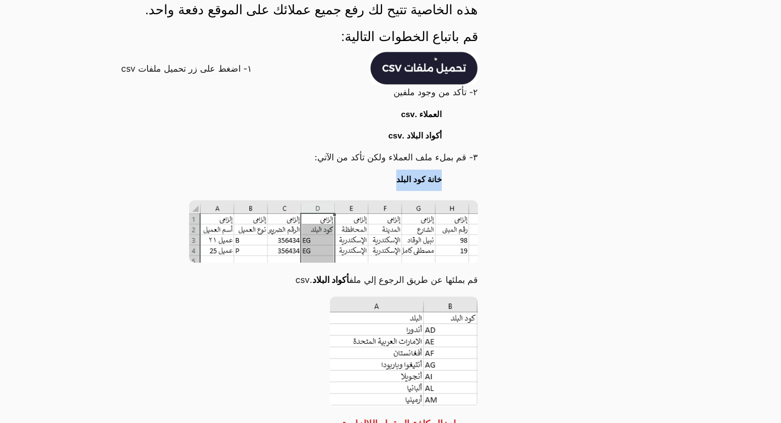
drag, startPoint x: 442, startPoint y: 180, endPoint x: 391, endPoint y: 181, distance: 50.9
click at [391, 181] on li "خانة كود البلد" at bounding box center [275, 180] width 359 height 21
click at [372, 180] on li "خانة كود البلد" at bounding box center [275, 180] width 359 height 21
click at [408, 140] on strong "أكواد البلاد .csv" at bounding box center [415, 135] width 54 height 9
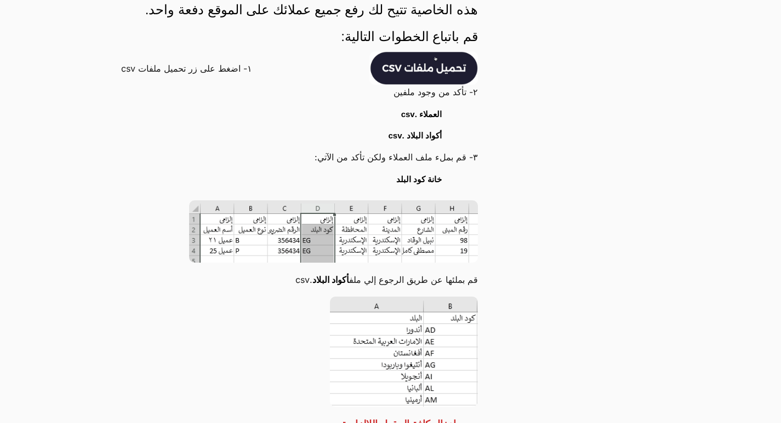
click at [409, 117] on strong "العملاء .csv" at bounding box center [421, 114] width 41 height 9
click at [392, 136] on strong "أكواد البلاد .csv" at bounding box center [415, 135] width 54 height 9
click at [408, 110] on strong "العملاء .csv" at bounding box center [421, 114] width 41 height 9
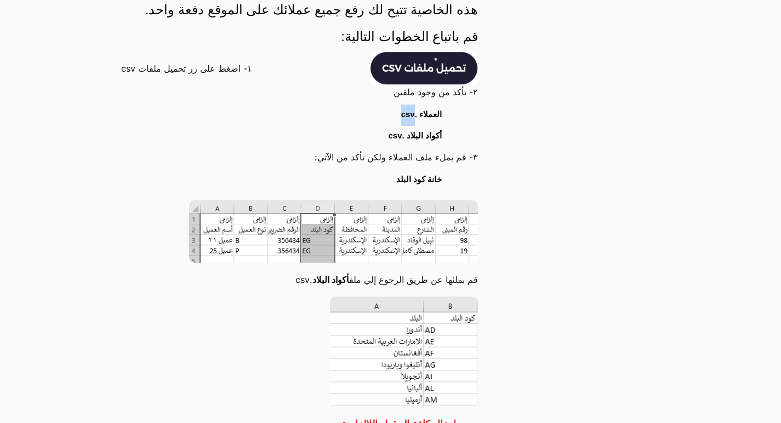
click at [408, 110] on strong "العملاء .csv" at bounding box center [421, 114] width 41 height 9
click at [392, 135] on strong "أكواد البلاد .csv" at bounding box center [415, 135] width 54 height 9
click at [408, 116] on strong "العملاء .csv" at bounding box center [421, 114] width 41 height 9
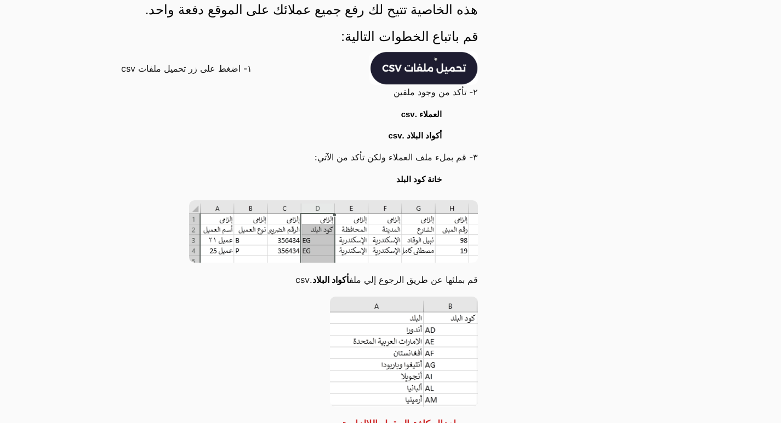
click at [389, 140] on strong "أكواد البلاد .csv" at bounding box center [415, 135] width 54 height 9
click at [391, 138] on strong "أكواد البلاد .csv" at bounding box center [415, 135] width 54 height 9
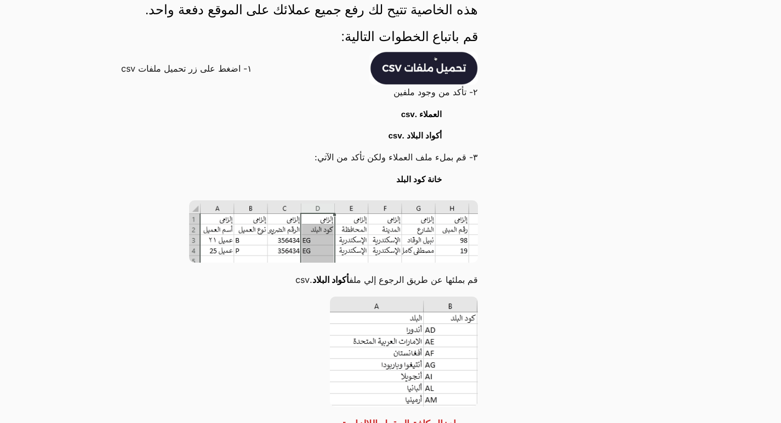
click at [391, 138] on strong "أكواد البلاد .csv" at bounding box center [415, 135] width 54 height 9
click at [397, 135] on strong "أكواد البلاد .csv" at bounding box center [415, 135] width 54 height 9
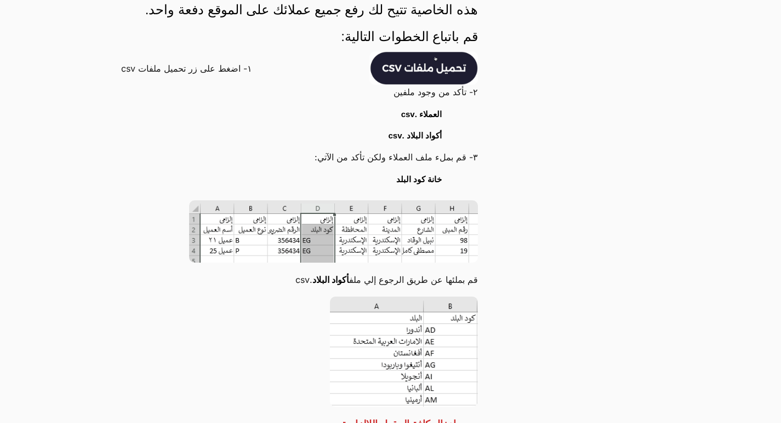
click at [408, 113] on strong "العملاء .csv" at bounding box center [421, 114] width 41 height 9
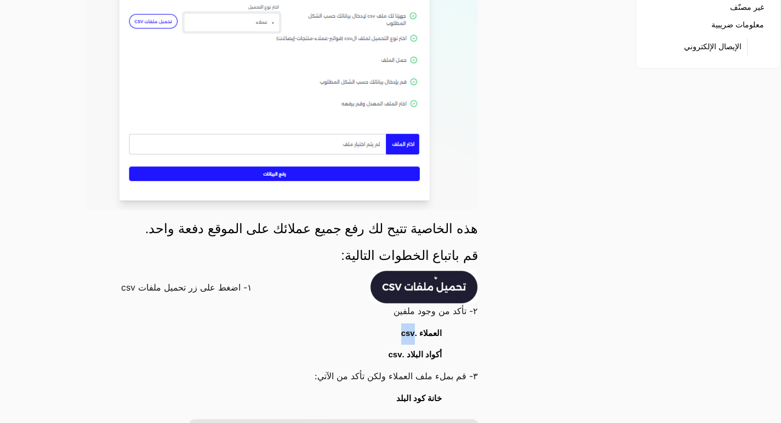
scroll to position [219, 0]
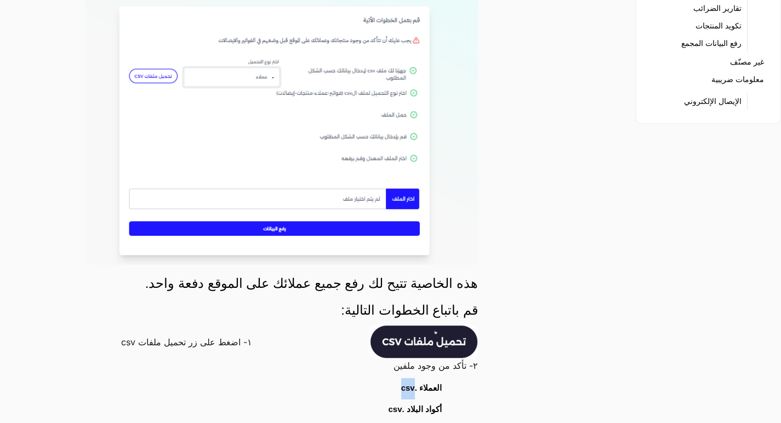
click at [403, 194] on img at bounding box center [281, 99] width 392 height 331
click at [274, 229] on img at bounding box center [281, 99] width 392 height 331
click at [274, 228] on img at bounding box center [281, 99] width 392 height 331
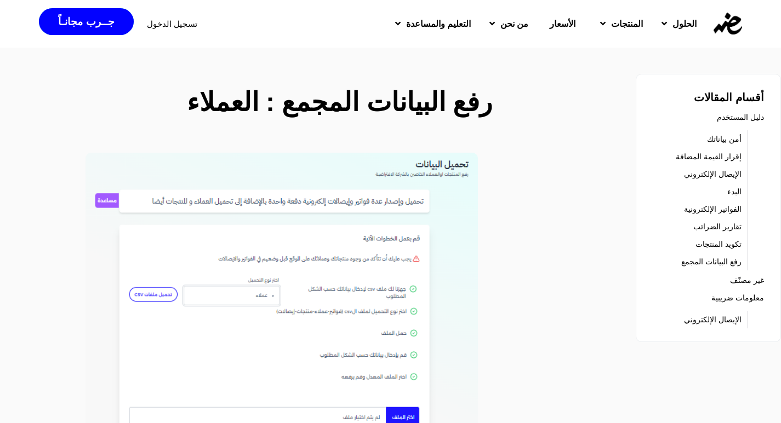
scroll to position [0, 0]
click at [161, 296] on img at bounding box center [281, 318] width 392 height 331
